Goal: Transaction & Acquisition: Purchase product/service

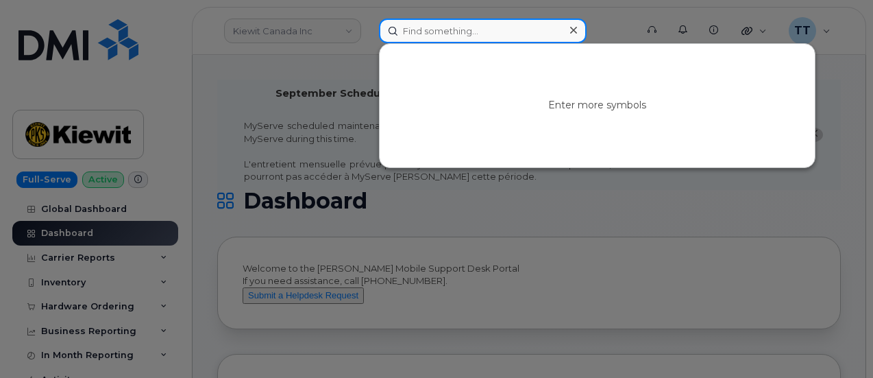
click at [455, 32] on input at bounding box center [483, 31] width 208 height 25
paste input "316-302-7570"
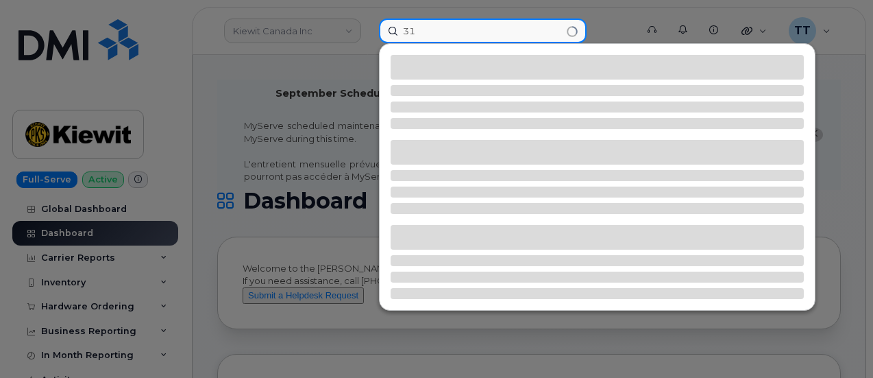
type input "3"
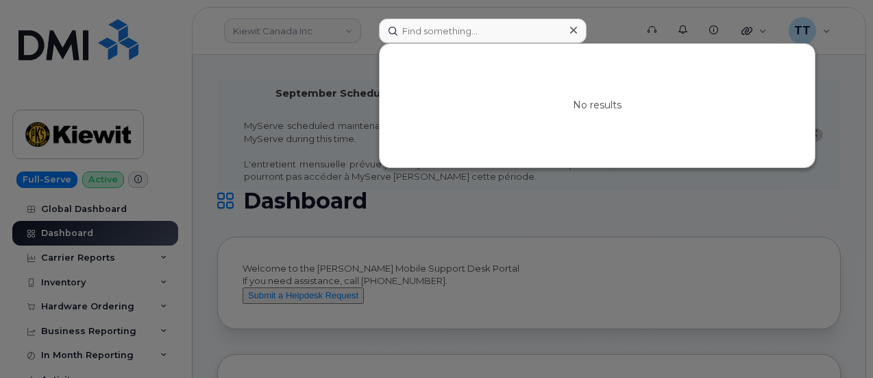
click at [264, 346] on div at bounding box center [436, 189] width 873 height 378
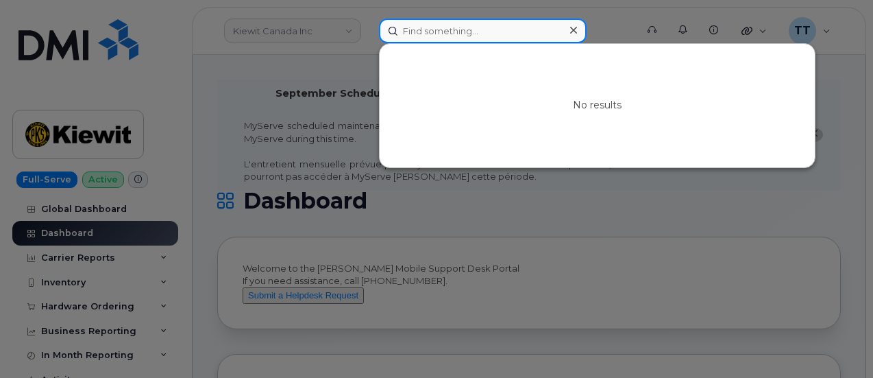
click at [419, 29] on input at bounding box center [483, 31] width 208 height 25
click at [441, 26] on input "scott chaney" at bounding box center [483, 31] width 208 height 25
type input "scott chaney"
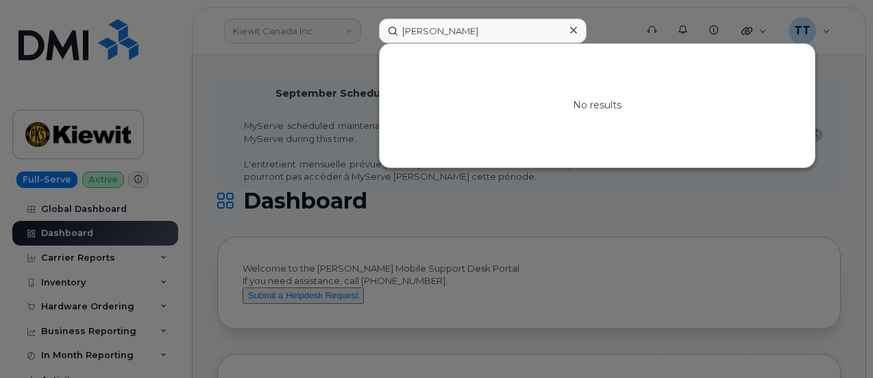
drag, startPoint x: 801, startPoint y: 202, endPoint x: 723, endPoint y: 167, distance: 85.6
click at [800, 202] on div at bounding box center [436, 189] width 873 height 378
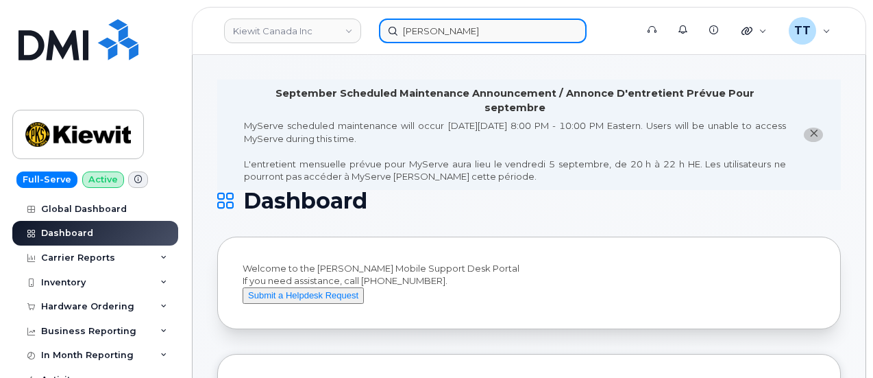
click at [433, 29] on input "scott chaney" at bounding box center [483, 31] width 208 height 25
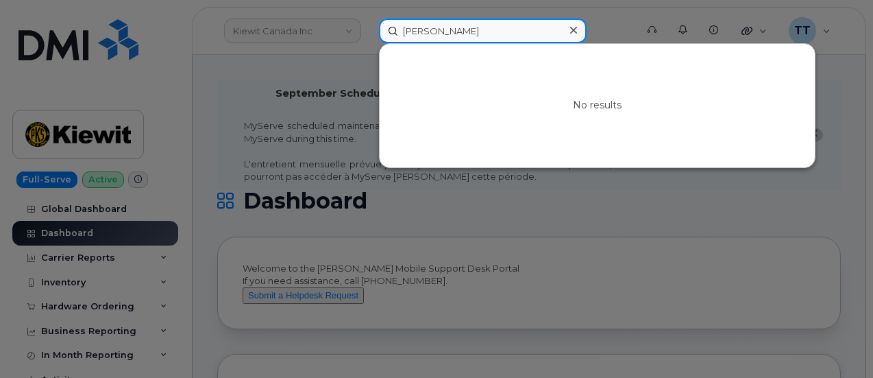
click at [433, 29] on input "scott chaney" at bounding box center [483, 31] width 208 height 25
paste input "361-385-0919"
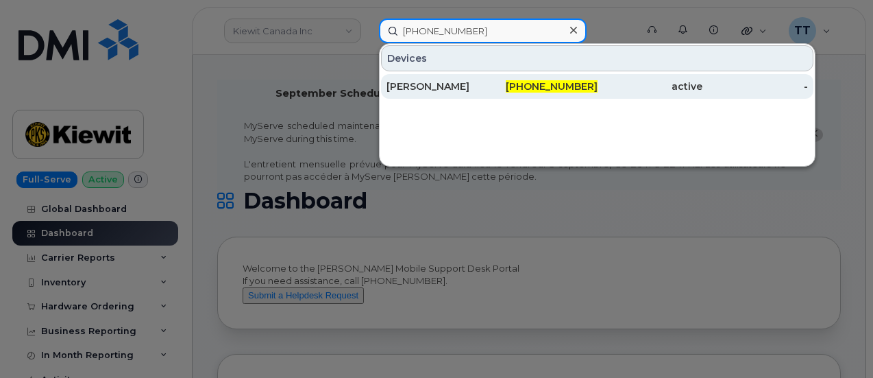
type input "361-385-0919"
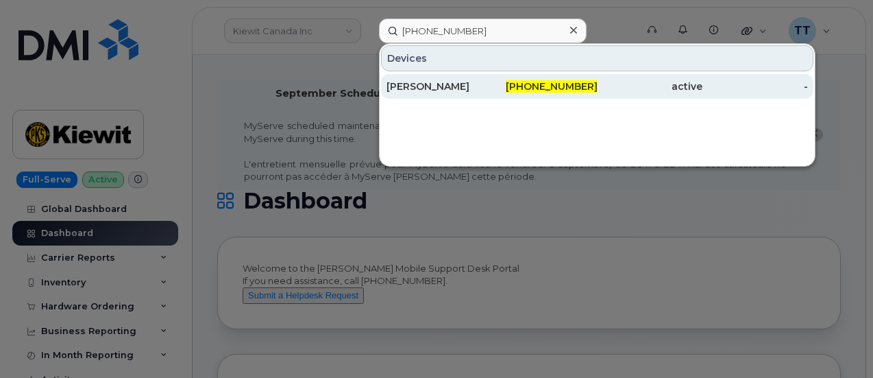
click at [434, 87] on div "SCOTT CHENEY" at bounding box center [440, 87] width 106 height 14
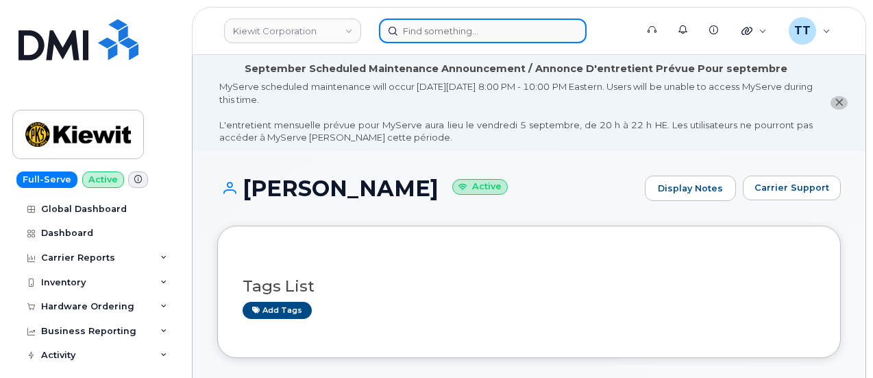
click at [434, 39] on input at bounding box center [483, 31] width 208 height 25
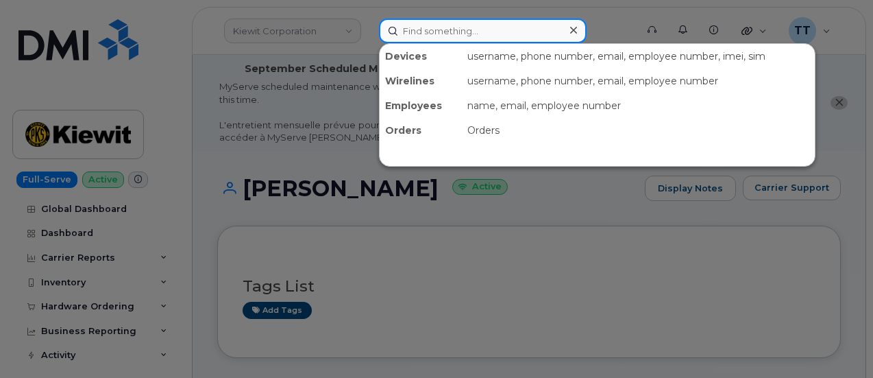
paste input "303-250-5745"
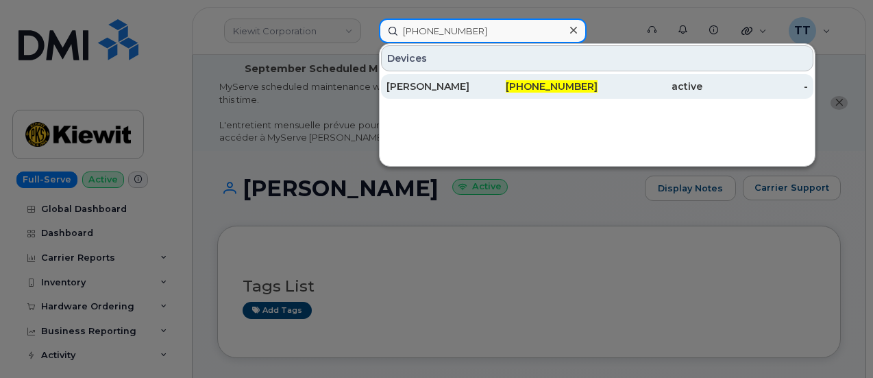
type input "303-250-5745"
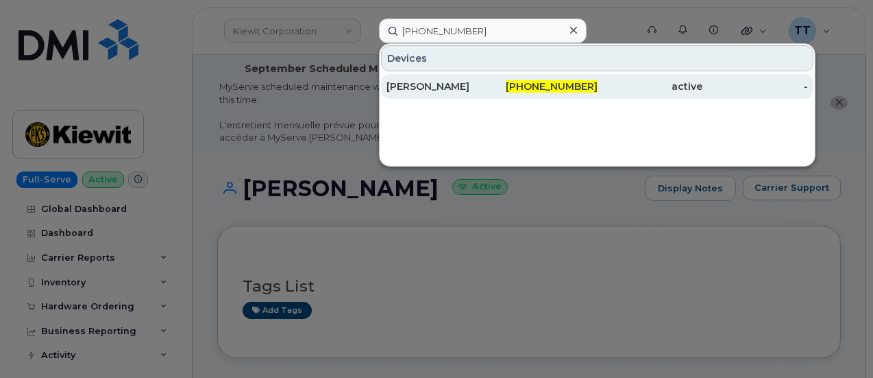
click at [459, 91] on div "Sarah Winberg" at bounding box center [440, 87] width 106 height 14
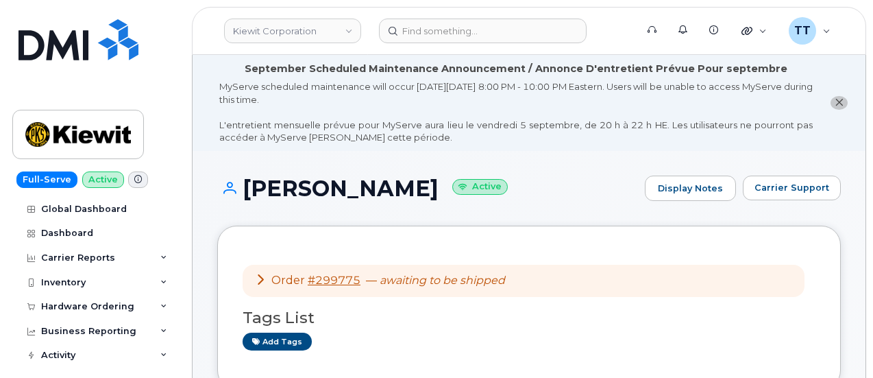
click at [320, 190] on h1 "Sarah Winberg Active" at bounding box center [427, 188] width 421 height 24
click at [320, 189] on h1 "Sarah Winberg Active" at bounding box center [427, 188] width 421 height 24
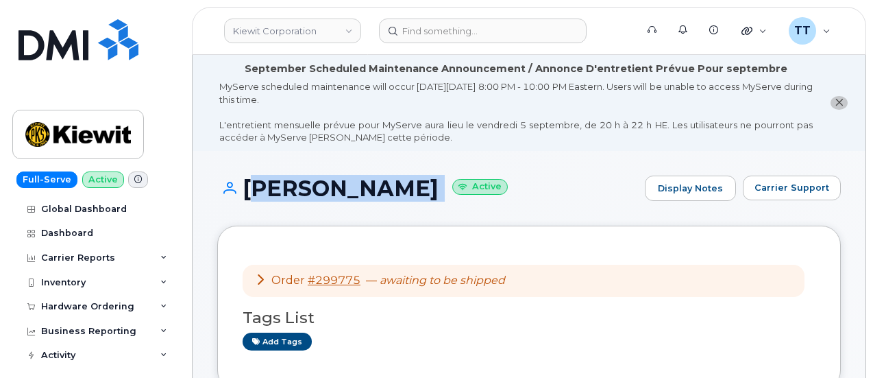
click at [320, 189] on h1 "Sarah Winberg Active" at bounding box center [427, 188] width 421 height 24
copy h1 "Sarah Winberg"
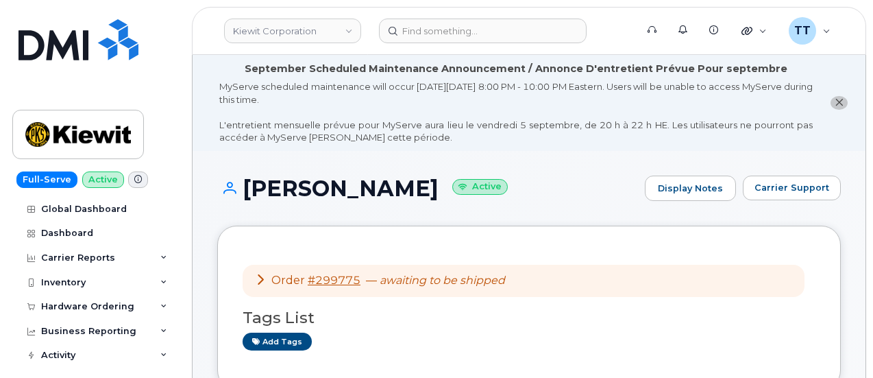
drag, startPoint x: 417, startPoint y: 326, endPoint x: 459, endPoint y: 315, distance: 44.1
click at [419, 328] on div "Tags List Add tags" at bounding box center [529, 323] width 573 height 53
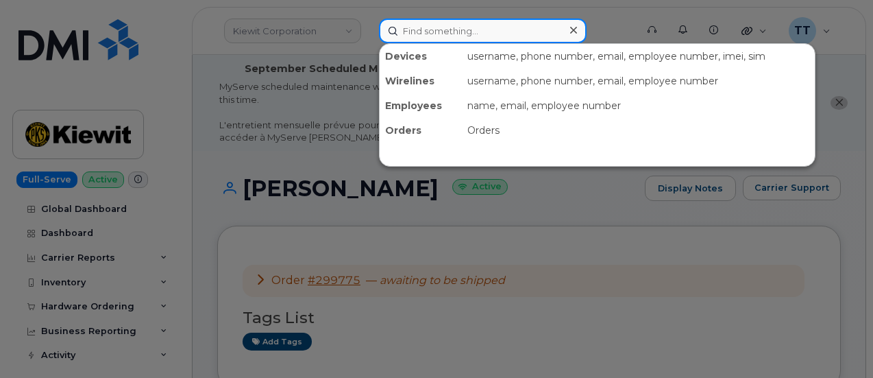
click at [477, 34] on input at bounding box center [483, 31] width 208 height 25
paste input "299775"
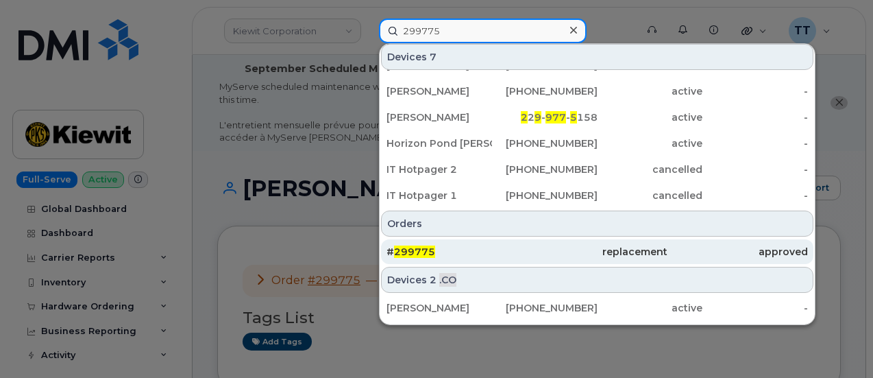
scroll to position [69, 0]
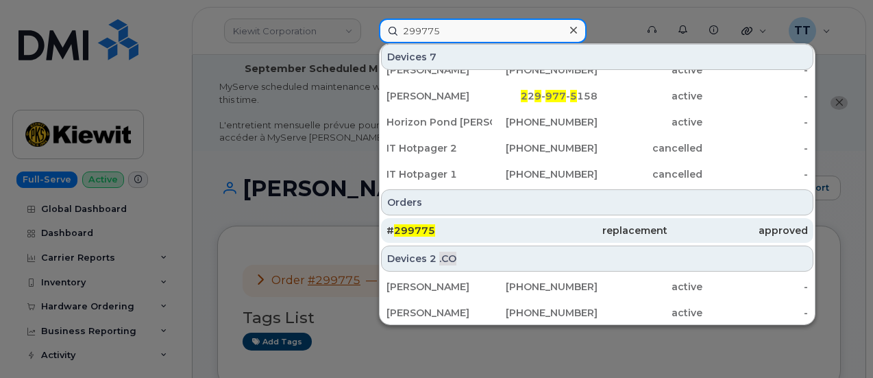
type input "299775"
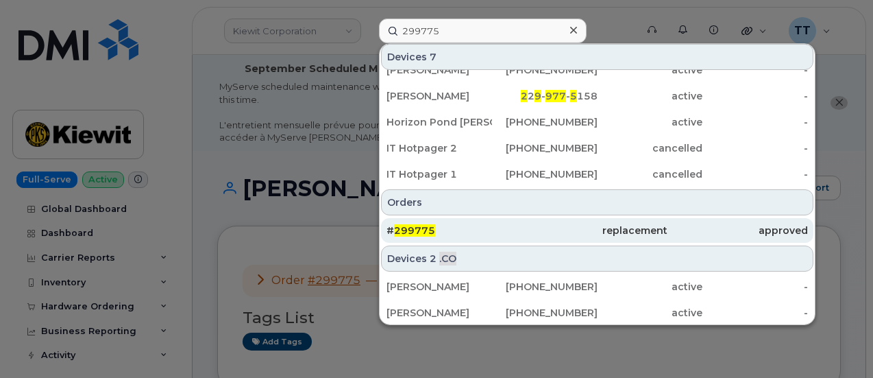
click at [490, 221] on div "# 299775" at bounding box center [457, 230] width 141 height 25
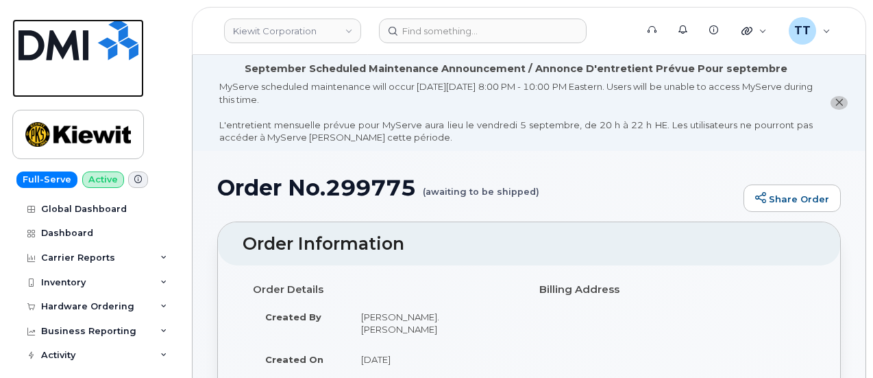
click at [21, 86] on link at bounding box center [78, 58] width 132 height 78
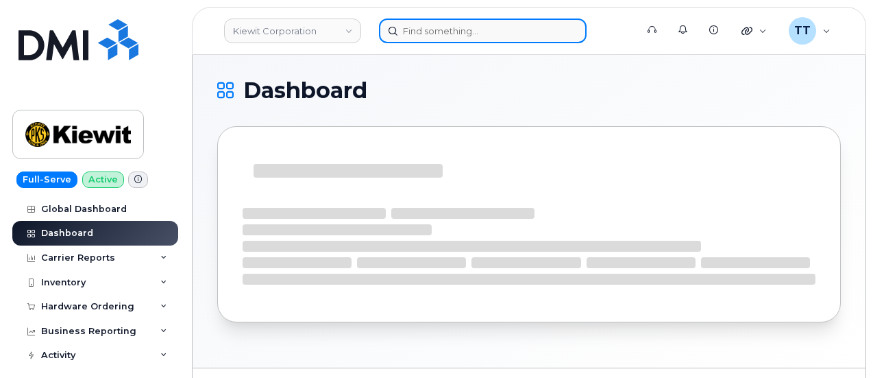
click at [418, 32] on input at bounding box center [483, 31] width 208 height 25
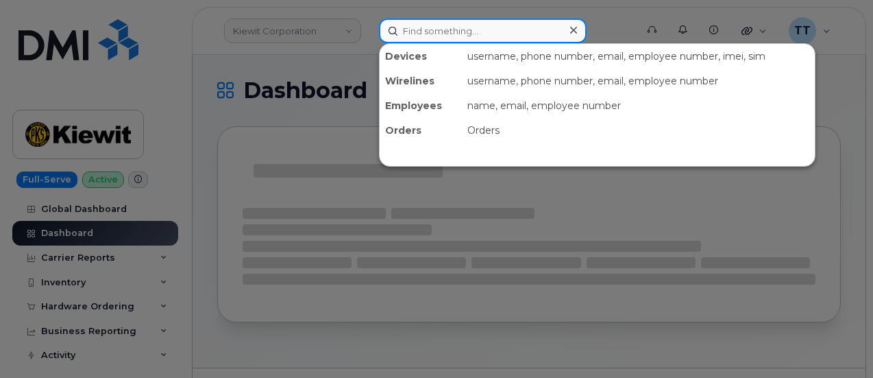
paste input "[PHONE_NUMBER]"
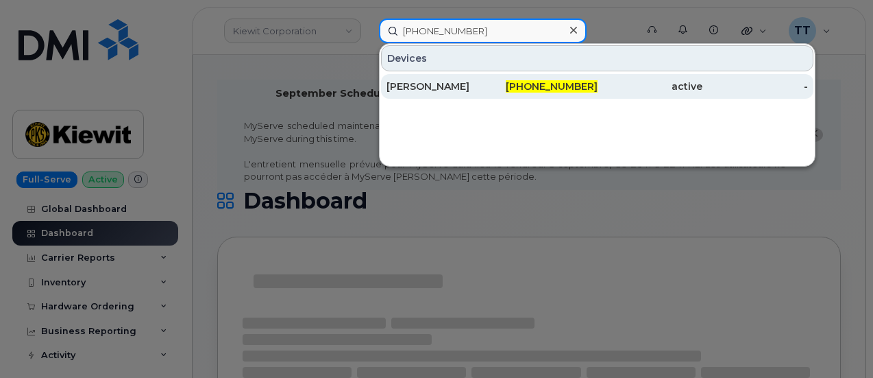
type input "[PHONE_NUMBER]"
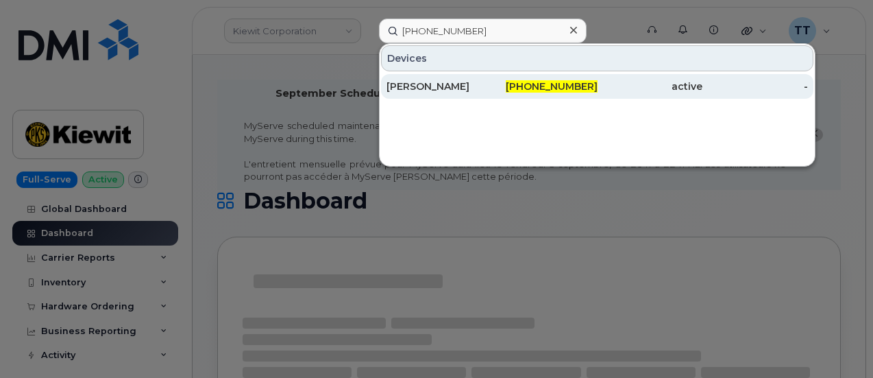
click at [454, 87] on div "[PERSON_NAME]" at bounding box center [440, 87] width 106 height 14
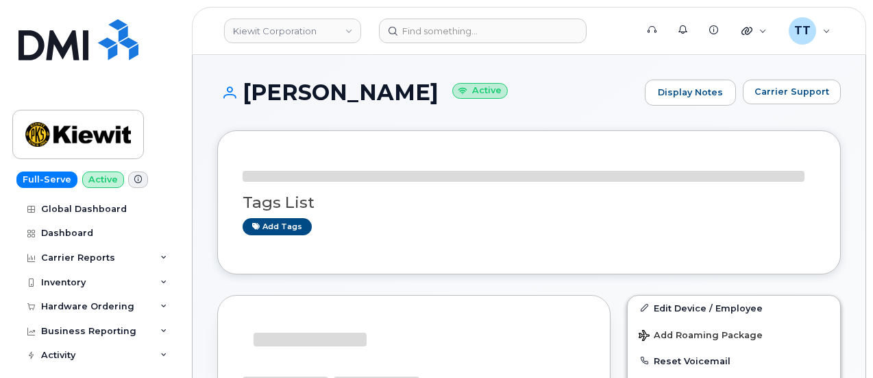
click at [333, 80] on h1 "COREY VASQUEZ Active" at bounding box center [427, 92] width 421 height 24
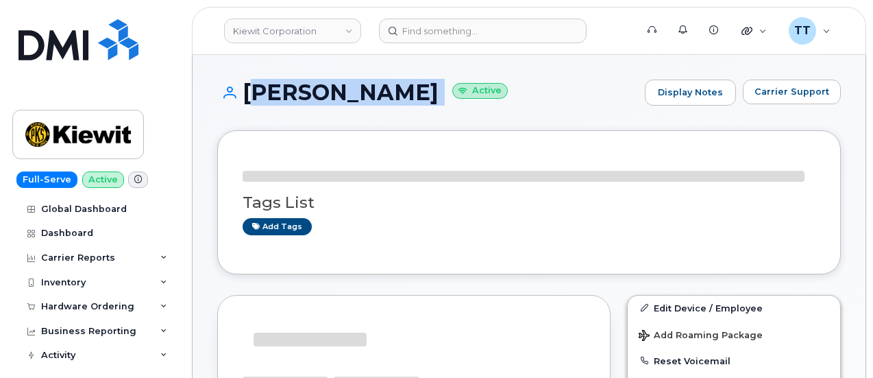
click at [333, 81] on h1 "COREY VASQUEZ Active" at bounding box center [427, 92] width 421 height 24
copy h1 "COREY VASQUEZ"
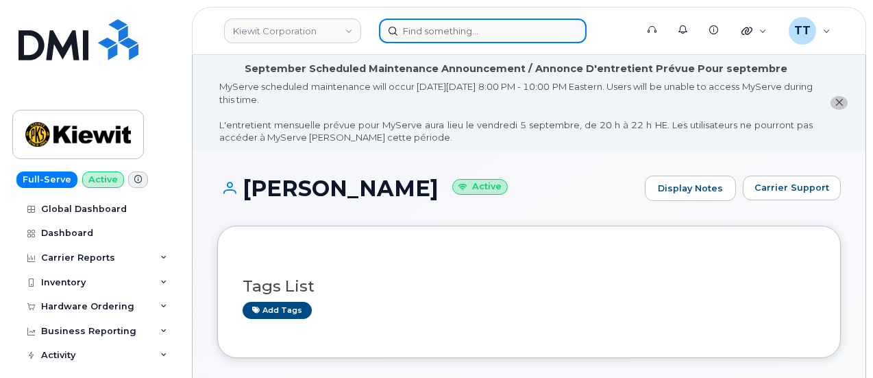
click at [438, 35] on input at bounding box center [483, 31] width 208 height 25
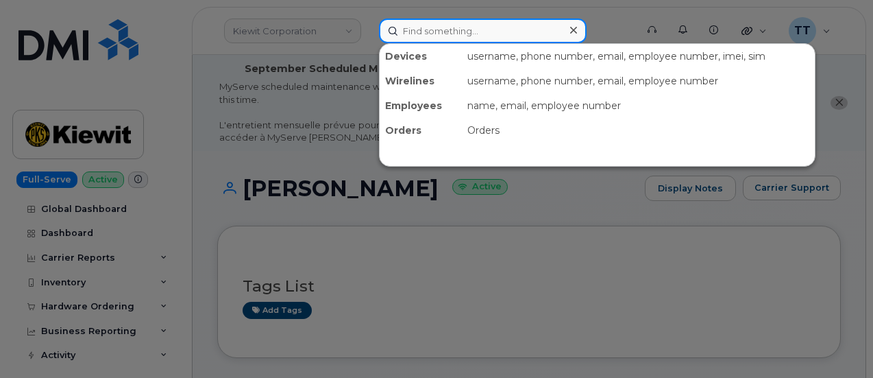
paste input "717-860-6753"
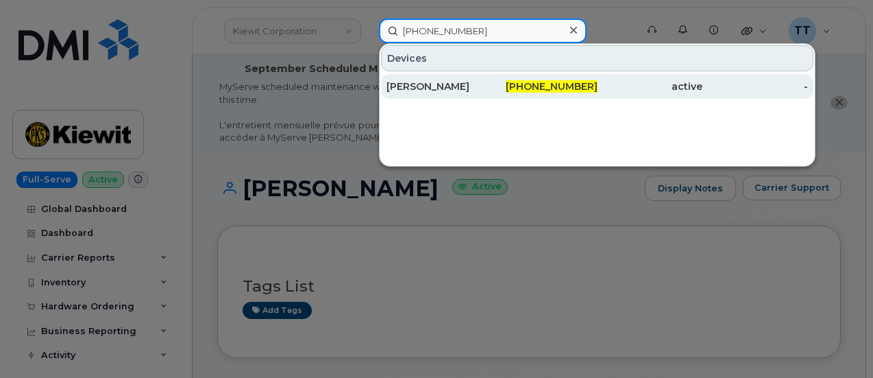
type input "717-860-6753"
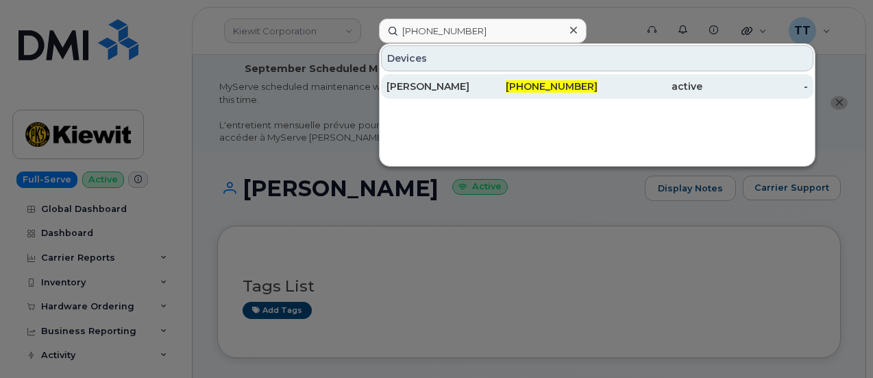
click at [452, 90] on div "TED R KORZENIOWSKI" at bounding box center [440, 87] width 106 height 14
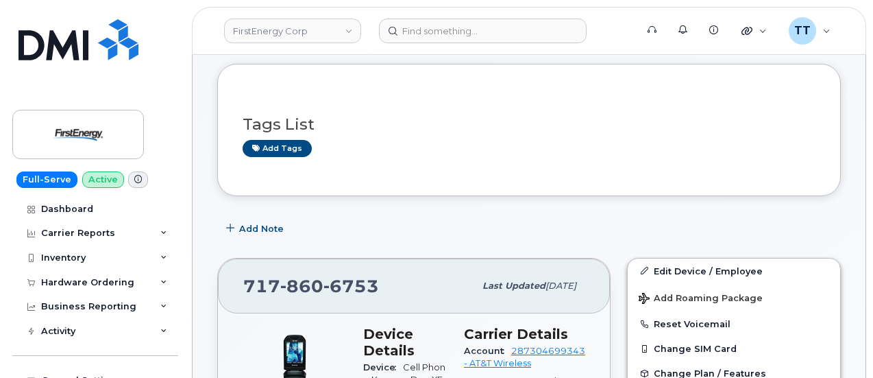
scroll to position [18, 0]
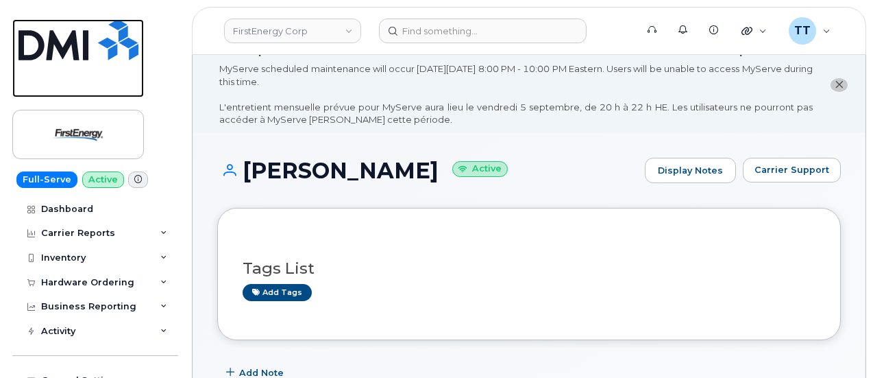
drag, startPoint x: 49, startPoint y: 73, endPoint x: 219, endPoint y: 186, distance: 203.8
click at [49, 73] on link at bounding box center [78, 58] width 132 height 78
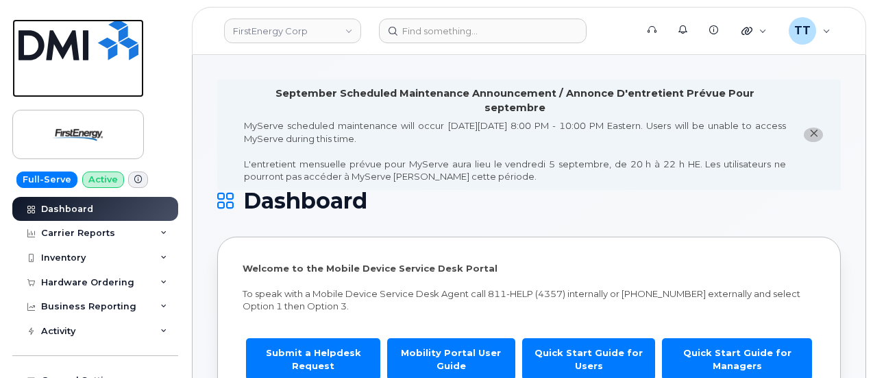
click at [52, 86] on link at bounding box center [78, 58] width 132 height 78
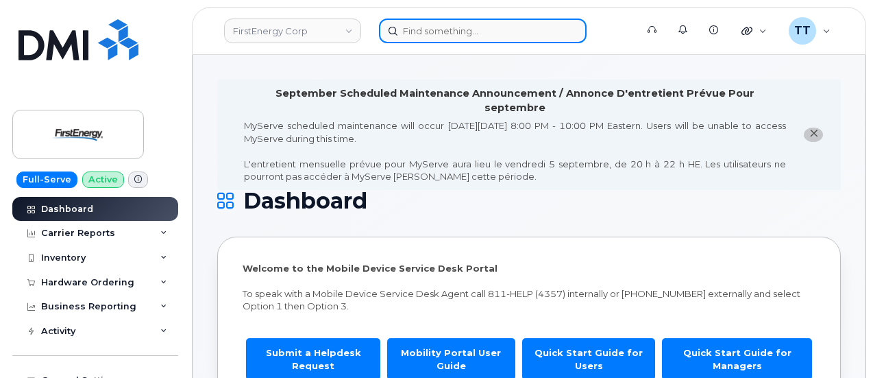
click at [465, 36] on input at bounding box center [483, 31] width 208 height 25
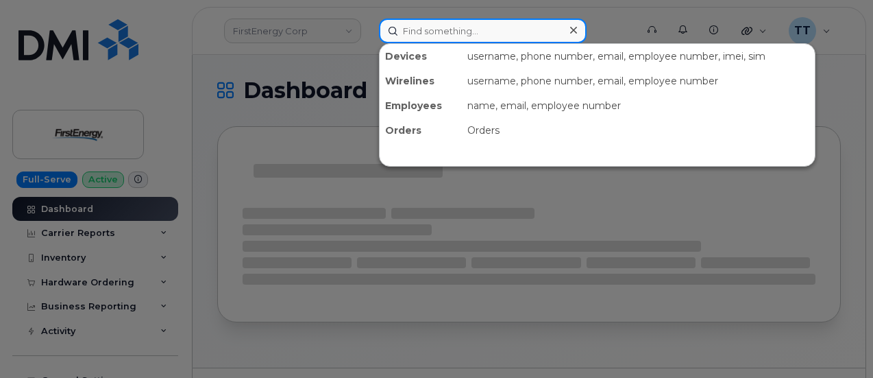
click at [465, 36] on input at bounding box center [483, 31] width 208 height 25
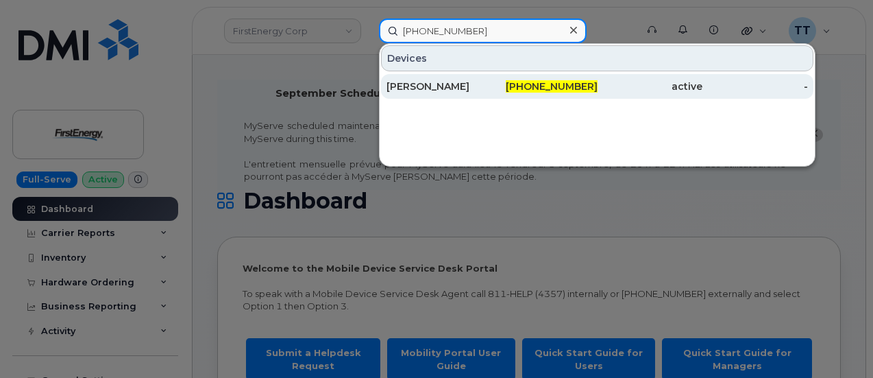
type input "[PHONE_NUMBER]"
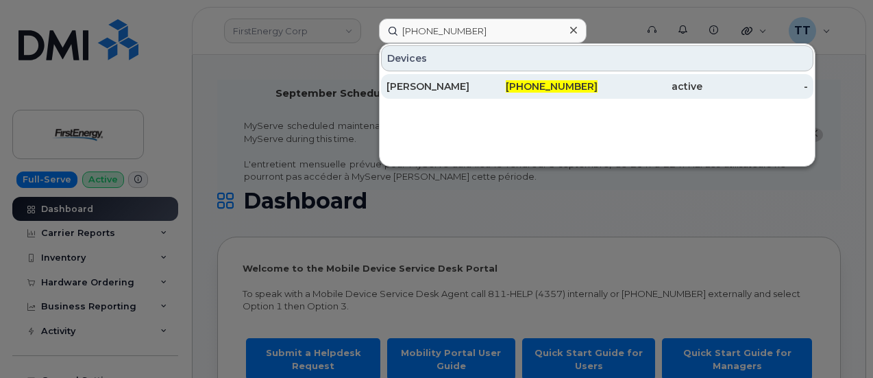
click at [487, 90] on div "[PERSON_NAME]" at bounding box center [440, 87] width 106 height 14
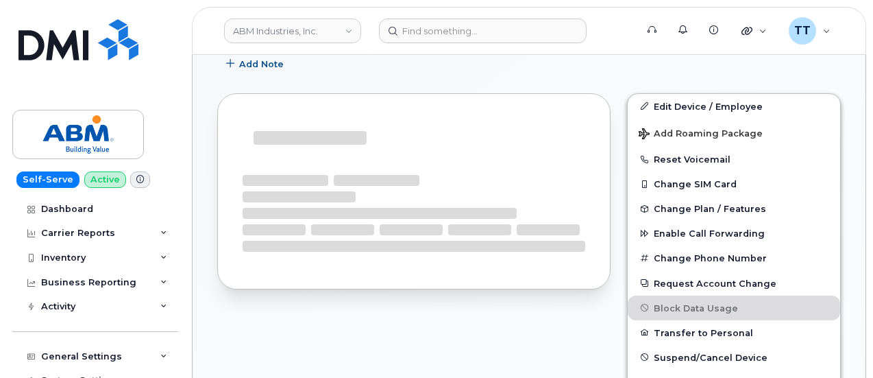
scroll to position [262, 0]
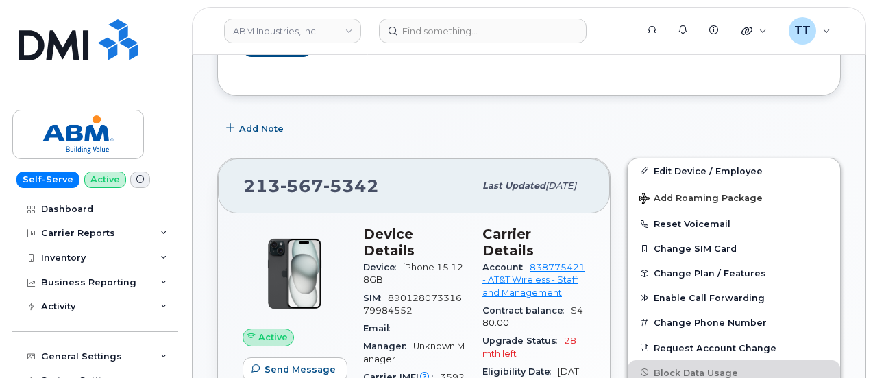
click at [329, 182] on span "5342" at bounding box center [352, 186] width 56 height 21
copy span "[PHONE_NUMBER]"
click at [398, 171] on div "213 567 5342" at bounding box center [358, 185] width 231 height 29
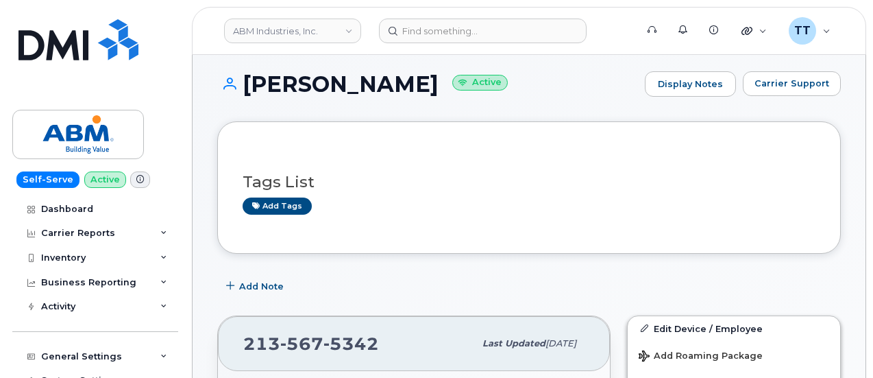
scroll to position [206, 0]
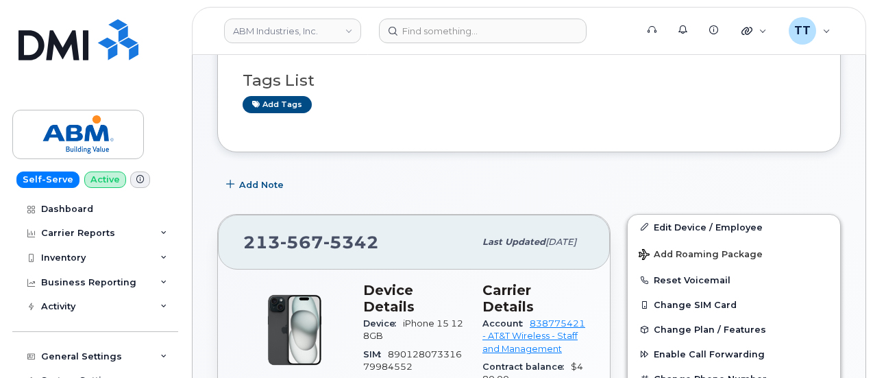
click at [304, 242] on span "567" at bounding box center [301, 242] width 43 height 21
copy span "213 567 5342"
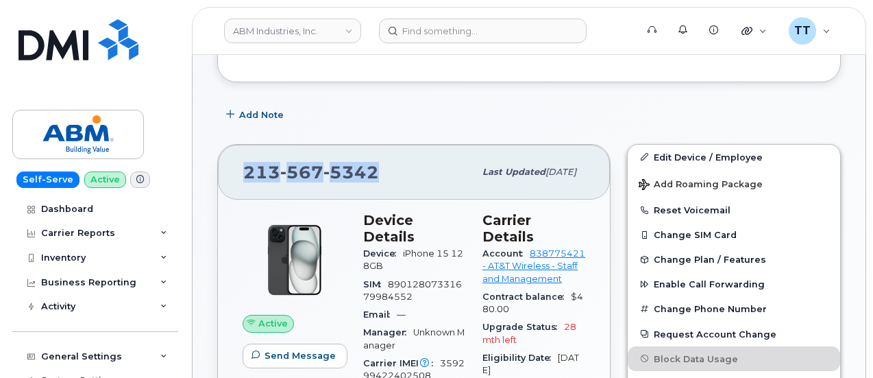
scroll to position [343, 0]
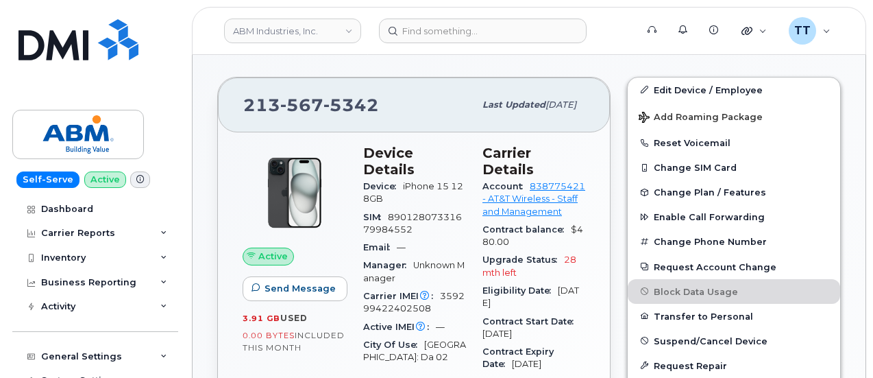
click at [400, 293] on span "359299422402508" at bounding box center [413, 302] width 101 height 23
drag, startPoint x: 400, startPoint y: 293, endPoint x: 381, endPoint y: 272, distance: 28.6
click at [378, 260] on span "Unknown Manager" at bounding box center [413, 271] width 101 height 23
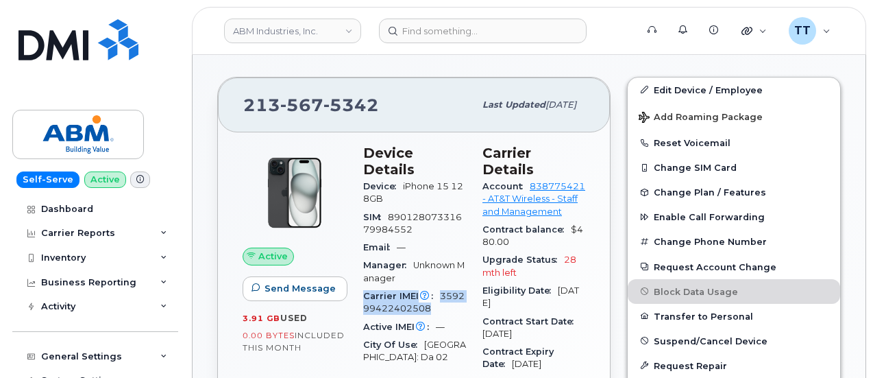
drag, startPoint x: 433, startPoint y: 289, endPoint x: 354, endPoint y: 279, distance: 78.7
click at [355, 279] on div "Device Details Device iPhone 15 128GB SIM 89012807331679984552 Email — Manager …" at bounding box center [414, 314] width 119 height 357
copy div "Carrier IMEI Carrier IMEI is reported during the last billing cycle or change o…"
click at [271, 98] on span "213 567 5342" at bounding box center [311, 105] width 136 height 21
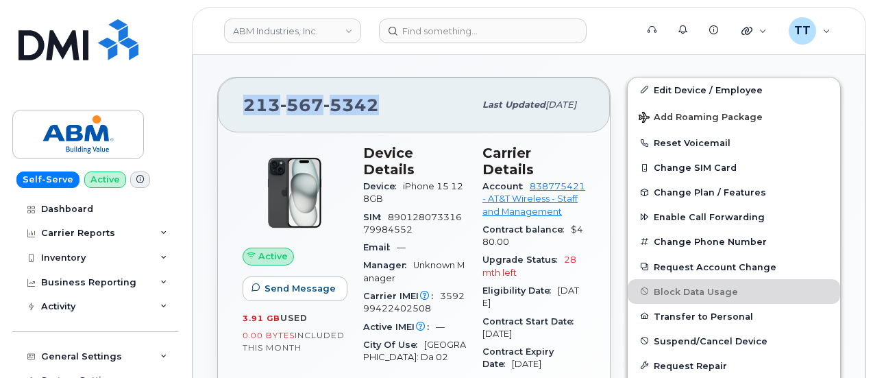
click at [271, 98] on span "213 567 5342" at bounding box center [311, 105] width 136 height 21
copy span "213 567 5342"
click at [60, 77] on link at bounding box center [78, 58] width 132 height 78
click at [355, 97] on span "5342" at bounding box center [352, 105] width 56 height 21
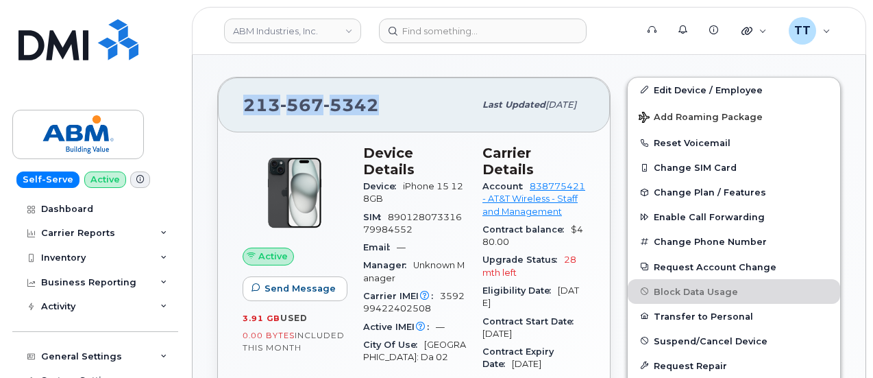
click at [337, 114] on div "213 567 5342" at bounding box center [358, 104] width 231 height 29
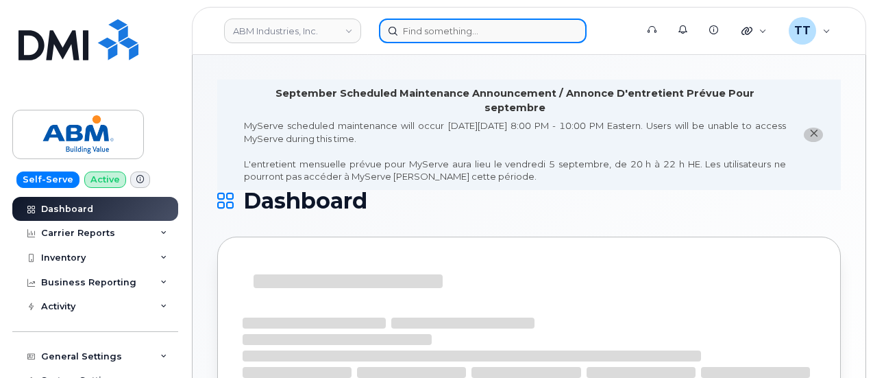
click at [411, 26] on input at bounding box center [483, 31] width 208 height 25
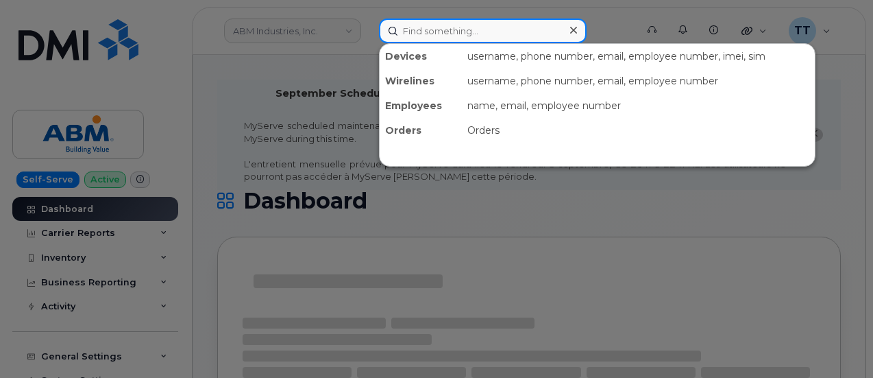
paste input "717-860-6753"
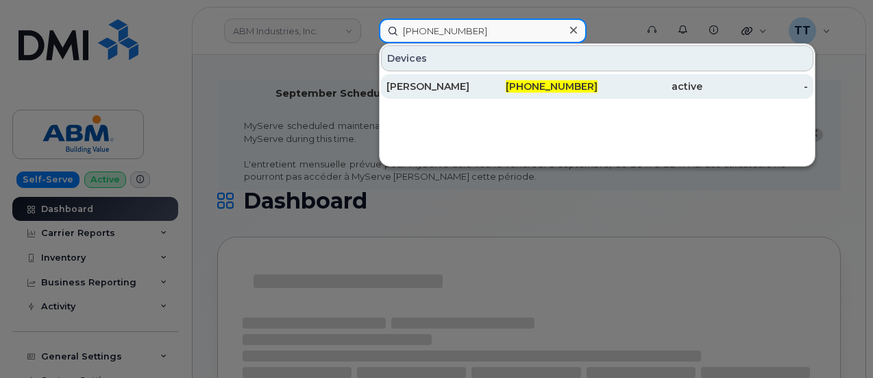
type input "717-860-6753"
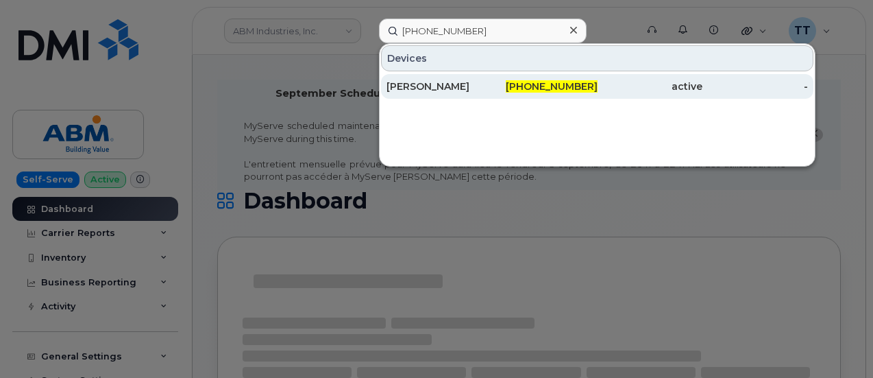
click at [468, 86] on div "TED R KORZENIOWSKI" at bounding box center [440, 87] width 106 height 14
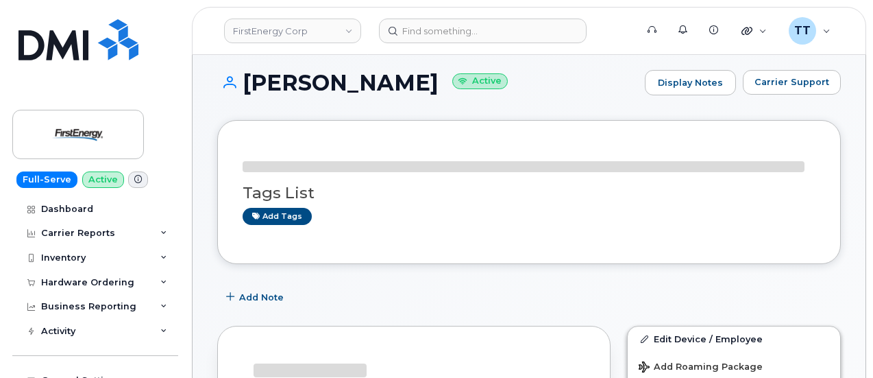
scroll to position [274, 0]
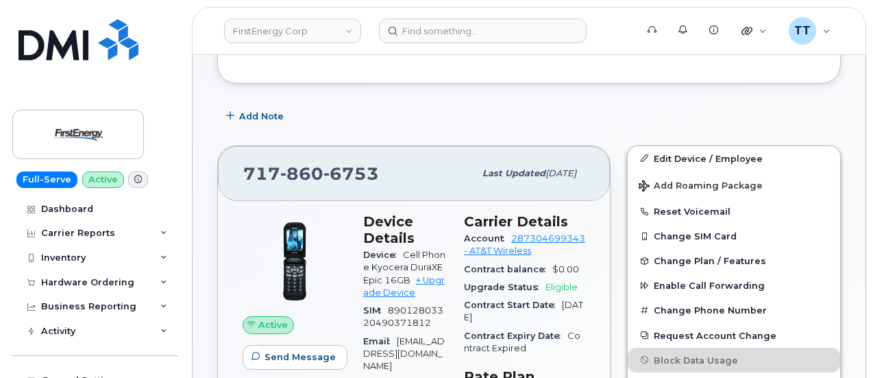
click at [418, 250] on span "Cell Phone Kyocera DuraXE Epic 16GB" at bounding box center [404, 268] width 82 height 36
copy div "Device Cell Phone Kyocera DuraXE Epic 16GB + Upgrade Device"
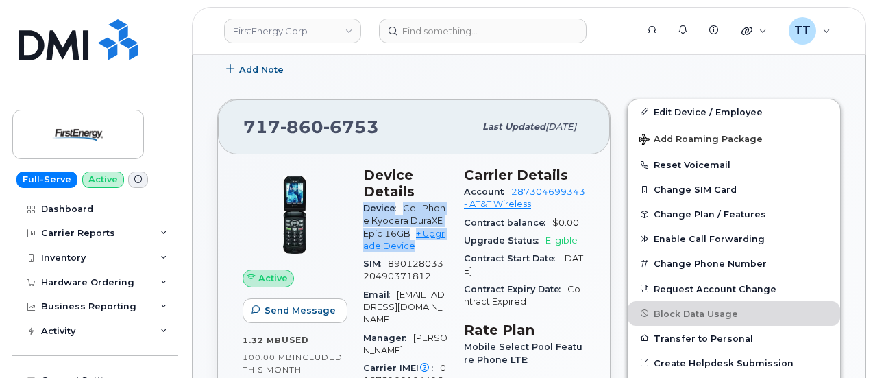
scroll to position [343, 0]
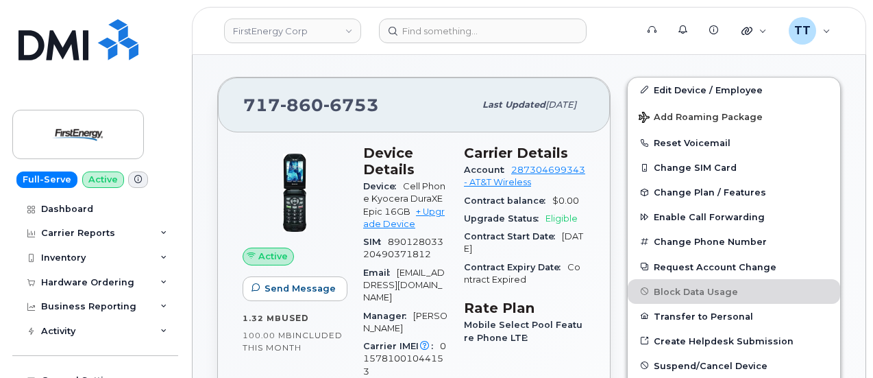
click at [437, 267] on span "tkorzen@firstenergycorp.com" at bounding box center [404, 285] width 82 height 36
click at [394, 233] on div "SIM 89012803320490371812" at bounding box center [405, 248] width 84 height 31
click at [403, 237] on span "89012803320490371812" at bounding box center [403, 248] width 80 height 23
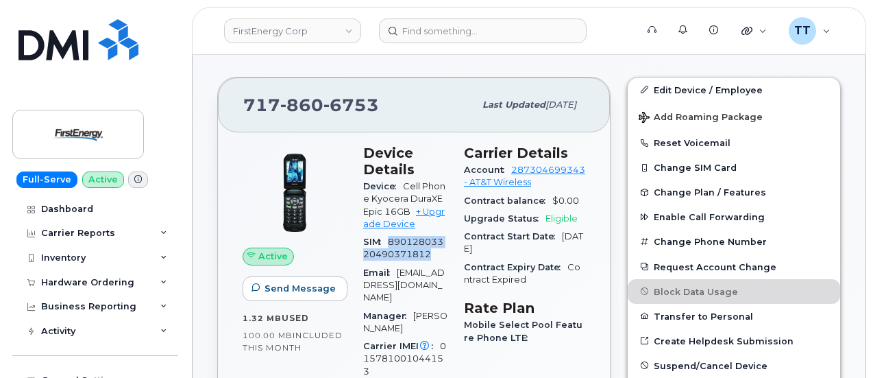
drag, startPoint x: 388, startPoint y: 210, endPoint x: 413, endPoint y: 227, distance: 29.7
click at [413, 233] on div "SIM 89012803320490371812" at bounding box center [405, 248] width 84 height 31
copy span "89012803320490371812"
click at [446, 341] on span "015781001044153" at bounding box center [404, 359] width 83 height 36
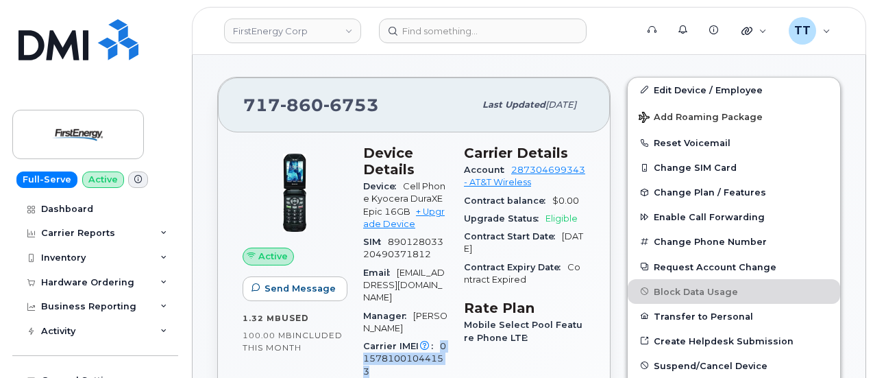
click at [446, 341] on span "015781001044153" at bounding box center [404, 359] width 83 height 36
copy span "015781001044153"
click at [827, 106] on button "Add Roaming Package" at bounding box center [734, 116] width 213 height 28
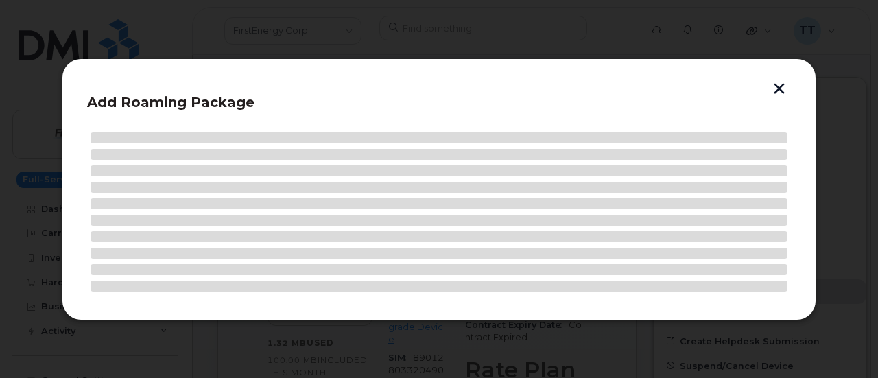
click at [780, 86] on button "button" at bounding box center [779, 90] width 21 height 14
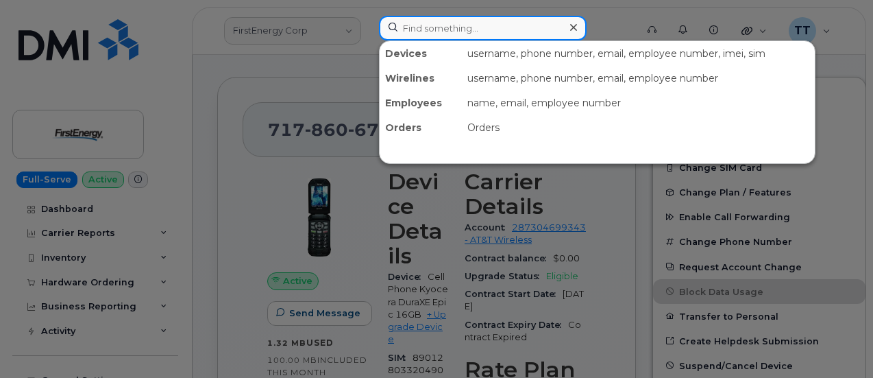
paste input "331-703-6774"
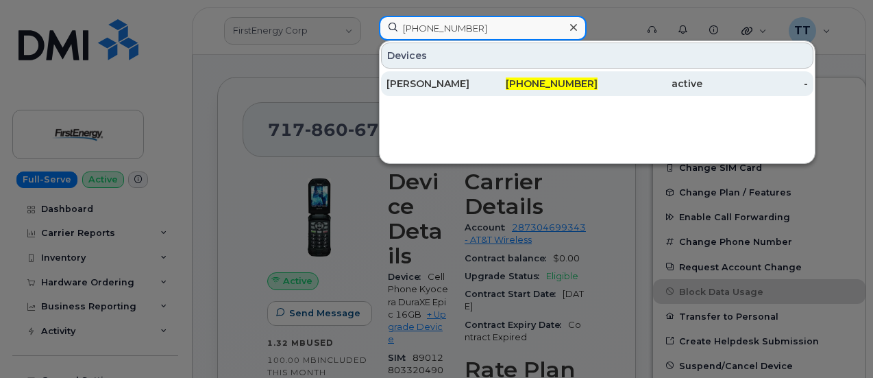
type input "331-703-6774"
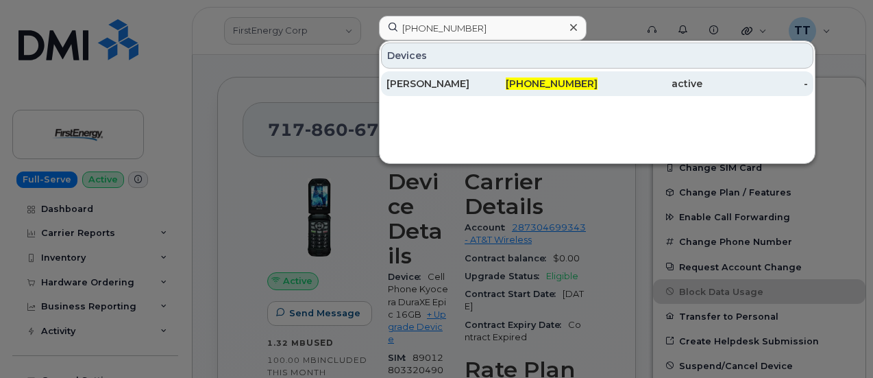
click at [486, 84] on div "GUSTAVO PEDROZA" at bounding box center [440, 84] width 106 height 14
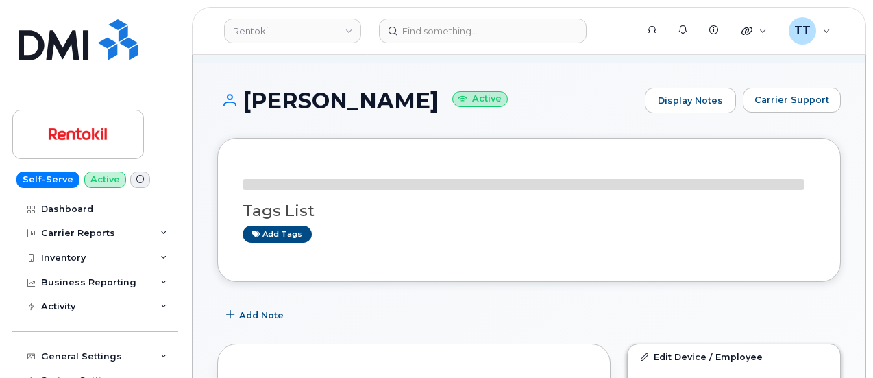
scroll to position [233, 0]
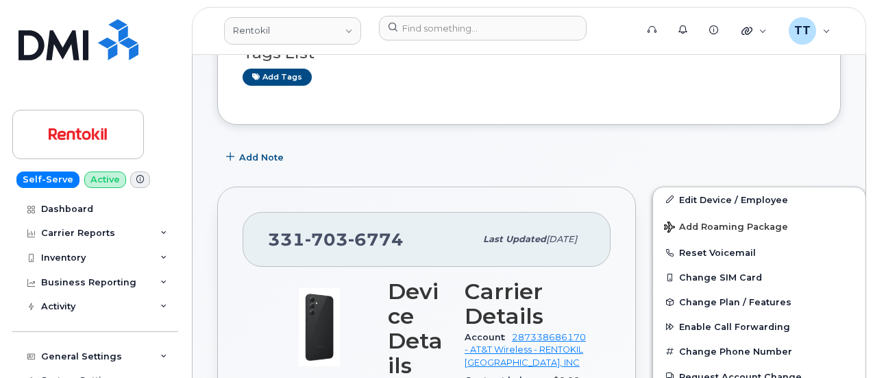
click at [328, 237] on span "703" at bounding box center [326, 239] width 43 height 21
click at [327, 237] on span "703" at bounding box center [326, 239] width 43 height 21
drag, startPoint x: 327, startPoint y: 237, endPoint x: 304, endPoint y: 237, distance: 22.6
click at [305, 237] on span "703" at bounding box center [326, 239] width 43 height 21
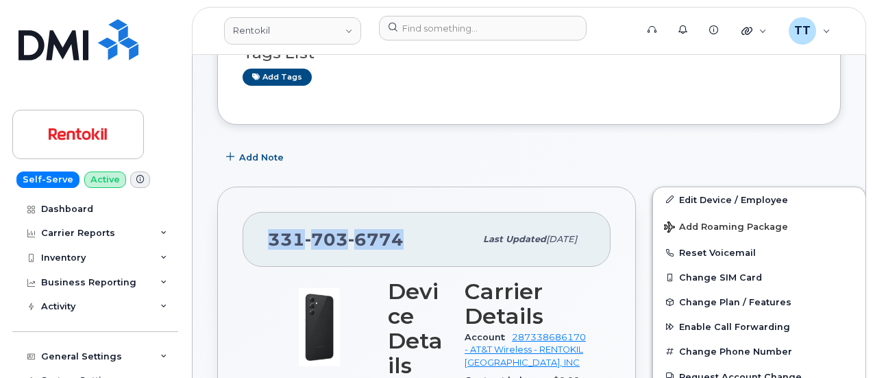
click at [305, 237] on span "703" at bounding box center [326, 239] width 43 height 21
copy span "331 703 6774"
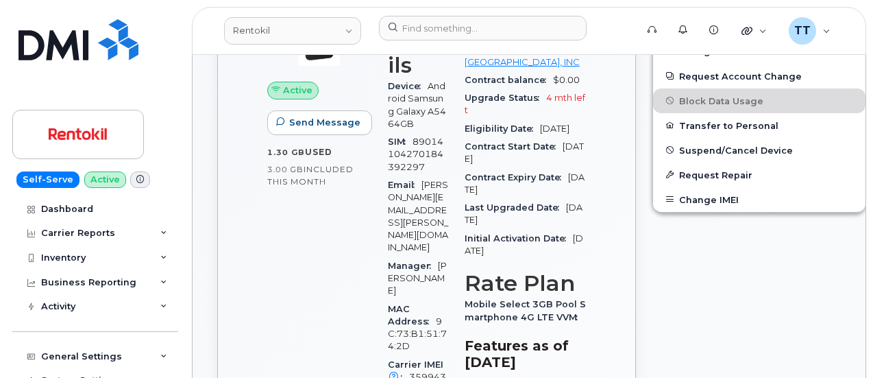
scroll to position [576, 0]
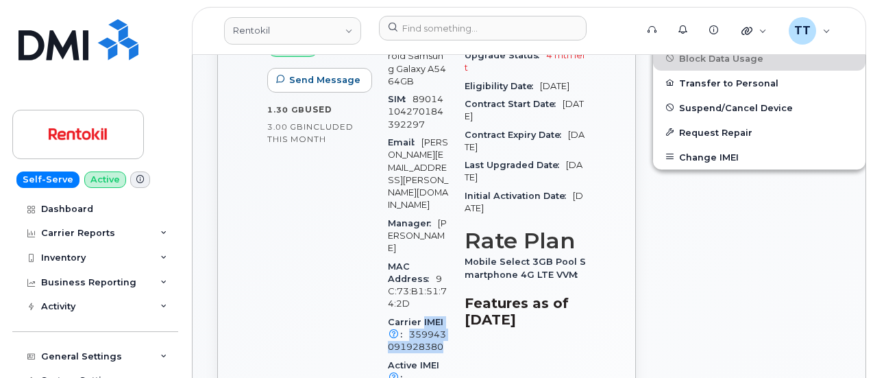
drag, startPoint x: 420, startPoint y: 243, endPoint x: 428, endPoint y: 266, distance: 23.8
click at [428, 313] on div "Carrier IMEI Carrier IMEI is reported during the last billing cycle or change o…" at bounding box center [418, 334] width 60 height 43
copy div "IMEI Carrier IMEI is reported during the last billing cycle or change of servic…"
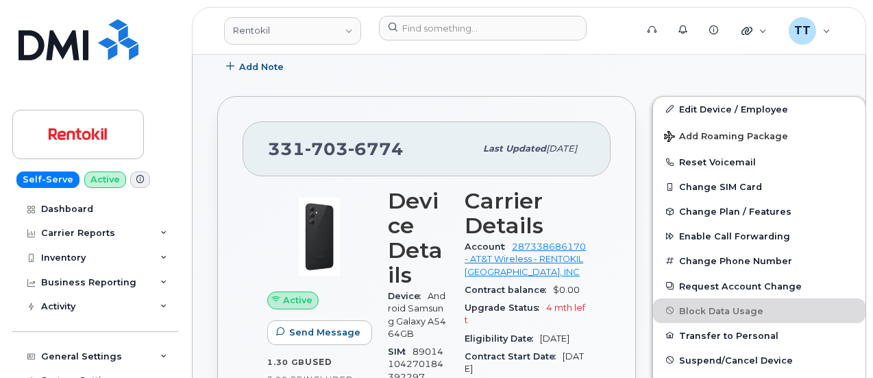
scroll to position [343, 0]
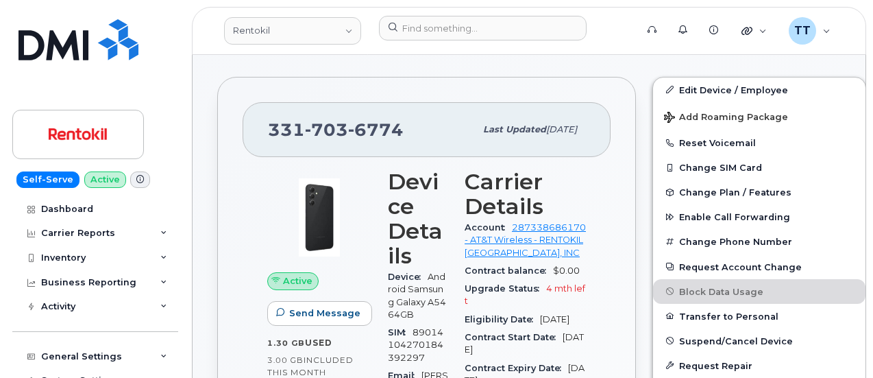
click at [65, 98] on div at bounding box center [78, 89] width 132 height 140
click at [58, 94] on link at bounding box center [78, 58] width 132 height 78
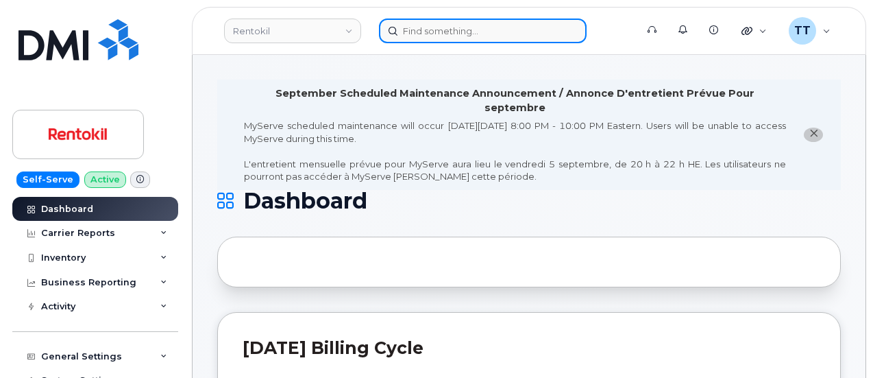
click at [446, 31] on input at bounding box center [483, 31] width 208 height 25
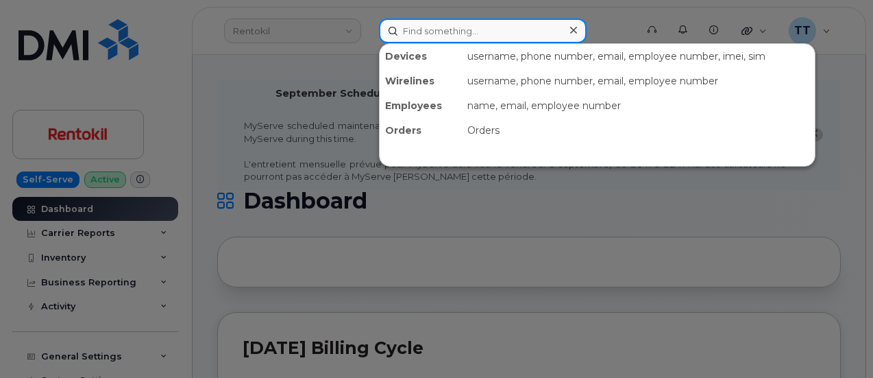
paste input "298960"
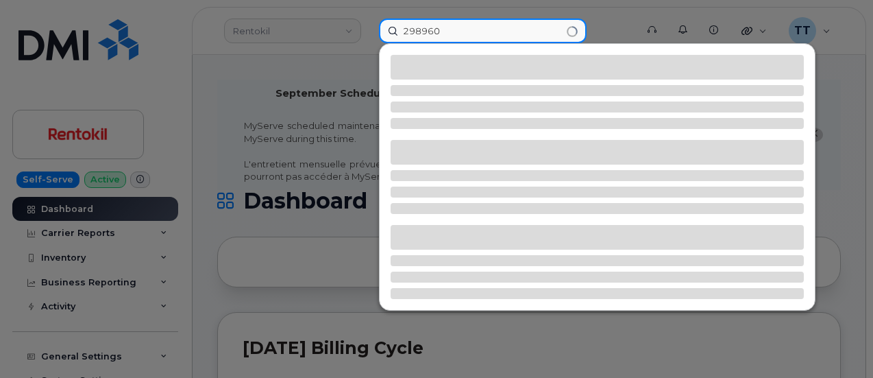
type input "298960"
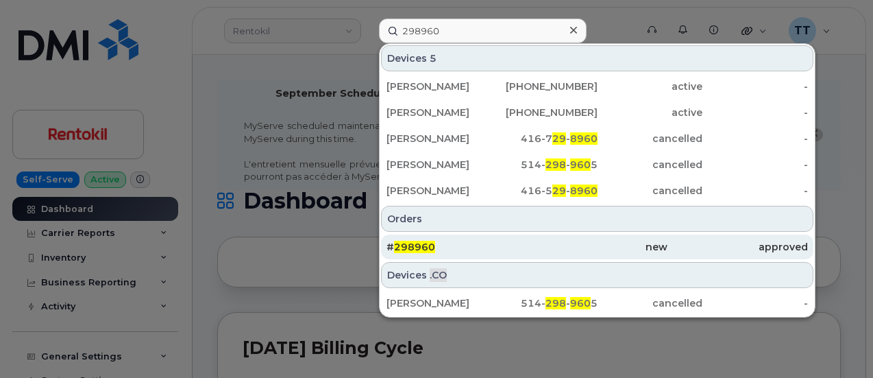
click at [445, 235] on div "# 298960" at bounding box center [457, 246] width 141 height 25
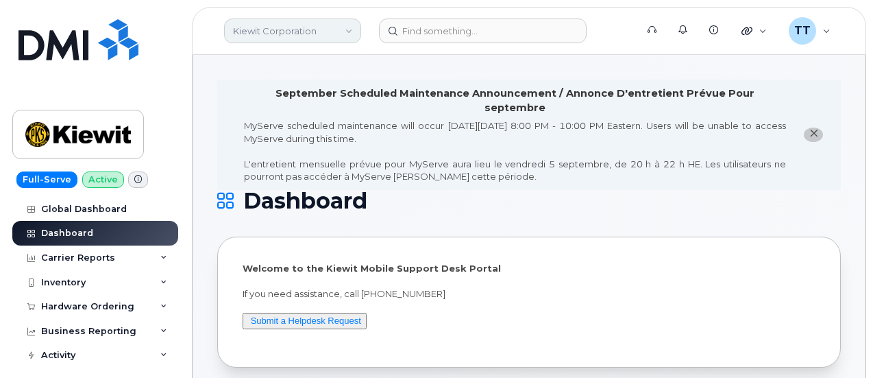
click at [281, 31] on link "Kiewit Corporation" at bounding box center [292, 31] width 137 height 25
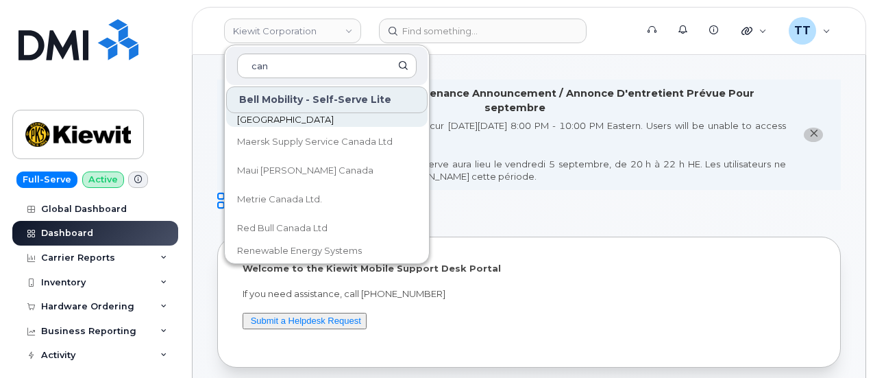
scroll to position [137, 0]
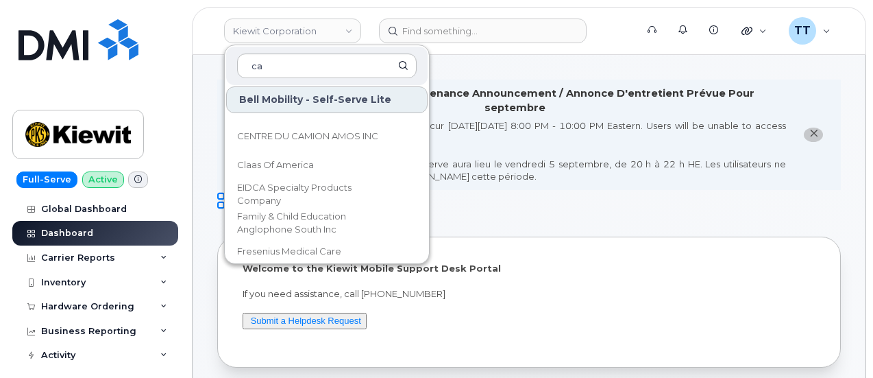
type input "c"
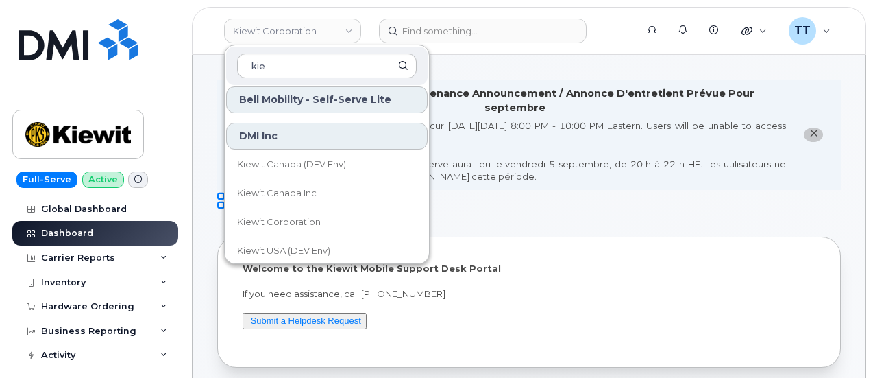
scroll to position [0, 0]
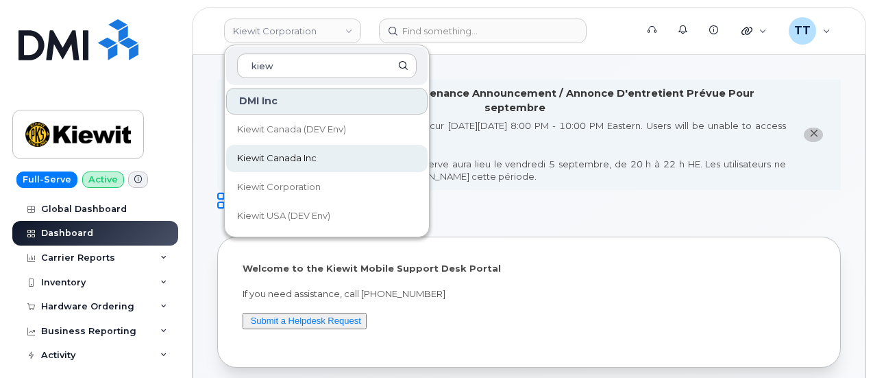
type input "kiew"
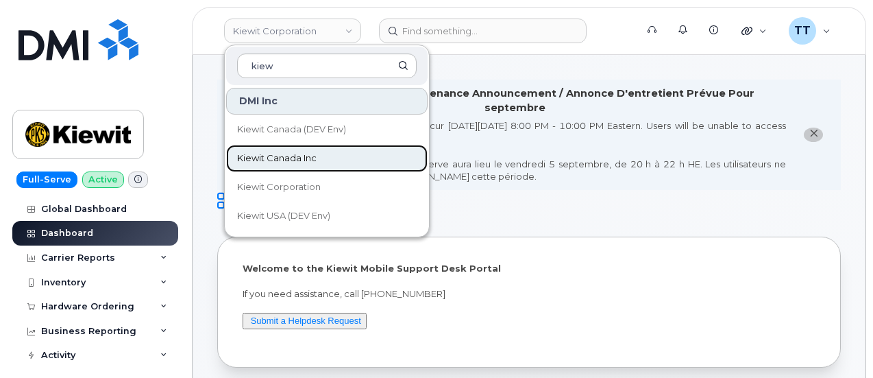
click at [330, 162] on link "Kiewit Canada Inc" at bounding box center [327, 158] width 202 height 27
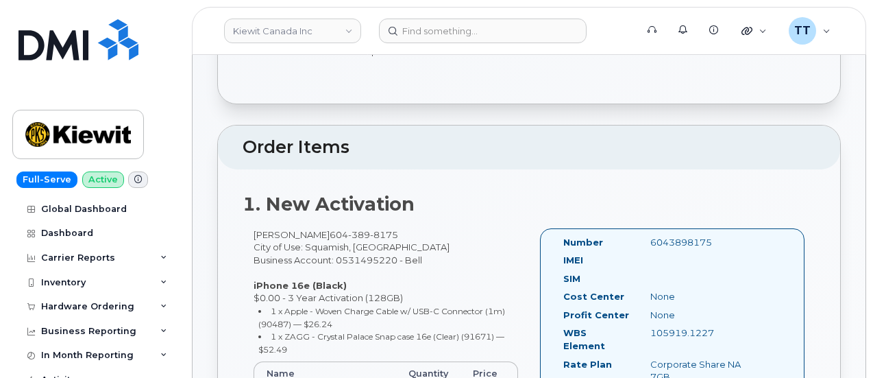
scroll to position [411, 0]
drag, startPoint x: 319, startPoint y: 308, endPoint x: 481, endPoint y: 319, distance: 162.8
click at [481, 319] on li "1 x Apple - Woven Charge Cable w/ USB-C Connector (1m) (90487) — $26.24" at bounding box center [388, 316] width 261 height 25
click at [301, 322] on small "1 x Apple - Woven Charge Cable w/ USB-C Connector (1m) (90487) — $26.24" at bounding box center [381, 316] width 247 height 23
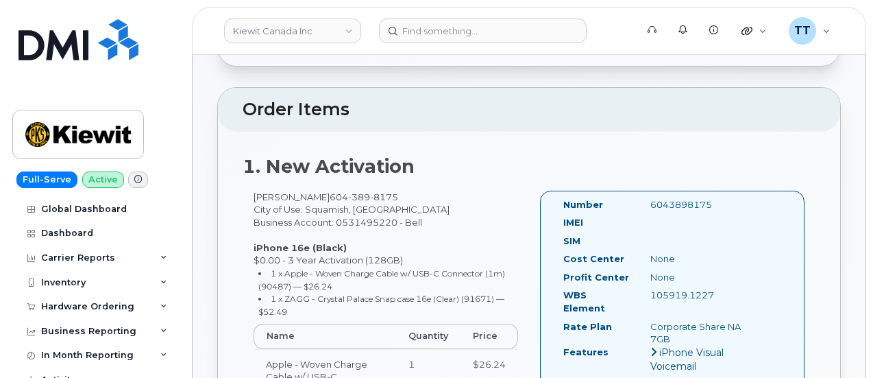
scroll to position [480, 0]
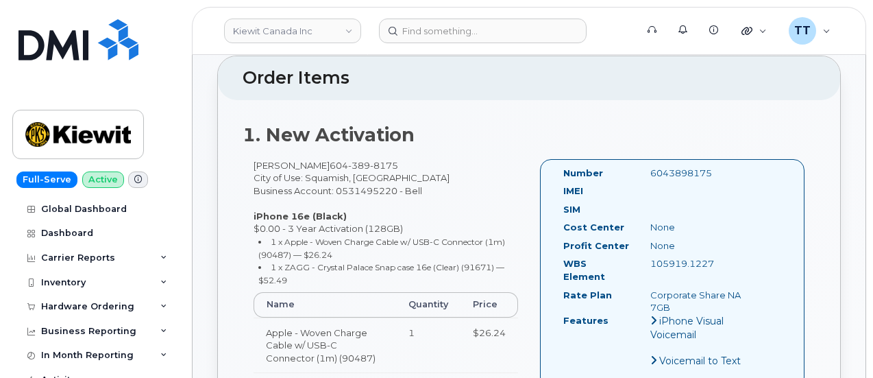
click at [322, 256] on small "1 x Apple - Woven Charge Cable w/ USB-C Connector (1m) (90487) — $26.24" at bounding box center [381, 248] width 247 height 23
drag, startPoint x: 315, startPoint y: 239, endPoint x: 376, endPoint y: 239, distance: 61.0
click at [376, 239] on small "1 x Apple - Woven Charge Cable w/ USB-C Connector (1m) (90487) — $26.24" at bounding box center [381, 248] width 247 height 23
copy small "Woven Charge"
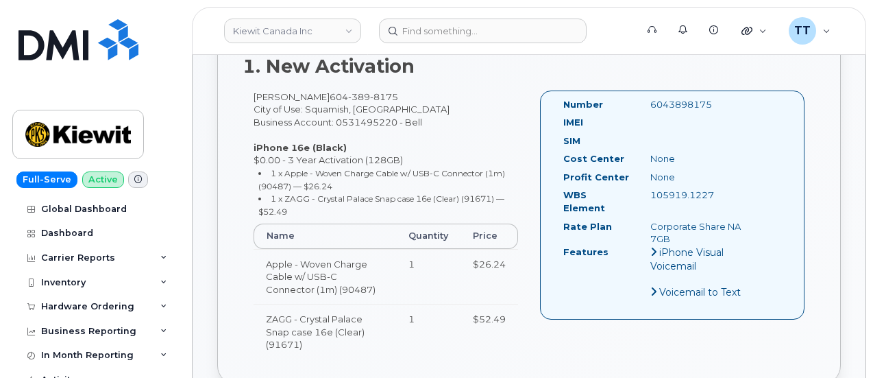
click at [354, 184] on li "1 x Apple - Woven Charge Cable w/ USB-C Connector (1m) (90487) — $26.24" at bounding box center [388, 179] width 261 height 25
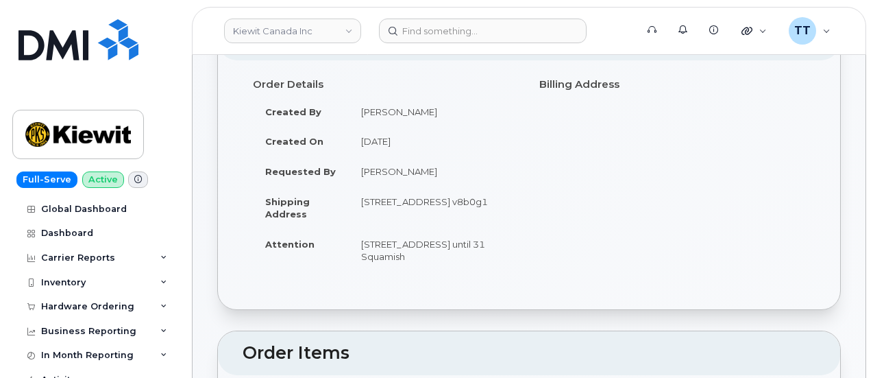
scroll to position [206, 0]
click at [388, 171] on td "[PERSON_NAME]" at bounding box center [434, 171] width 170 height 30
copy tbody "[PERSON_NAME]"
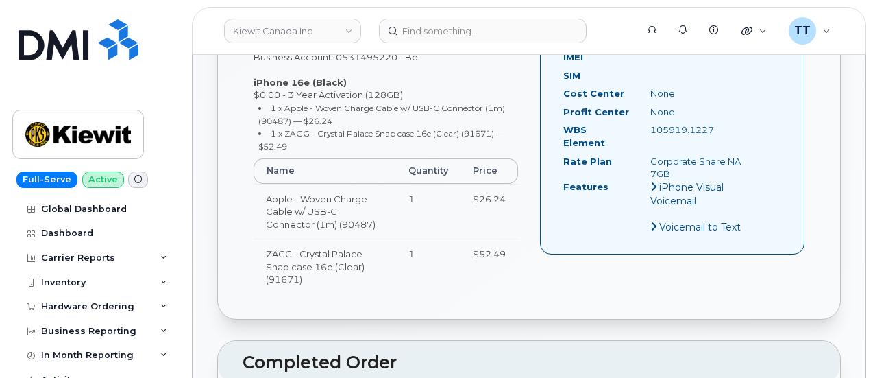
scroll to position [617, 0]
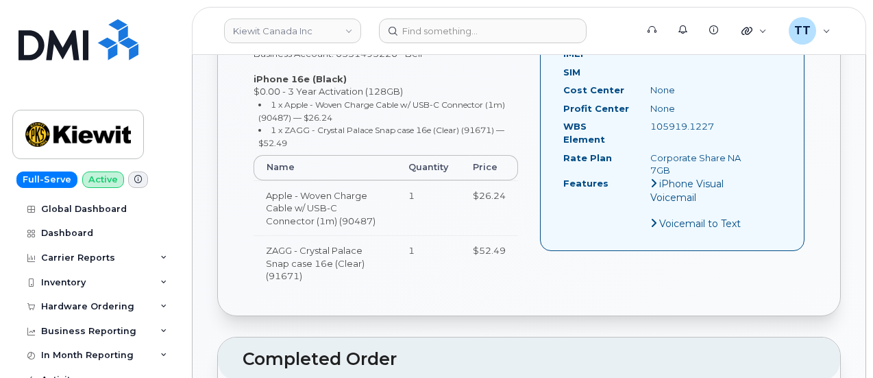
drag, startPoint x: 651, startPoint y: 125, endPoint x: 717, endPoint y: 123, distance: 65.8
click at [717, 123] on div "105919.1227" at bounding box center [700, 126] width 121 height 13
copy div "105919.1227"
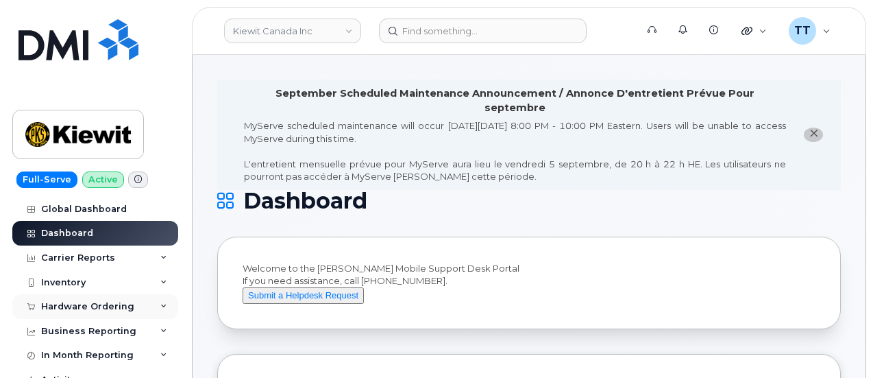
click at [123, 302] on div "Hardware Ordering" at bounding box center [87, 306] width 93 height 11
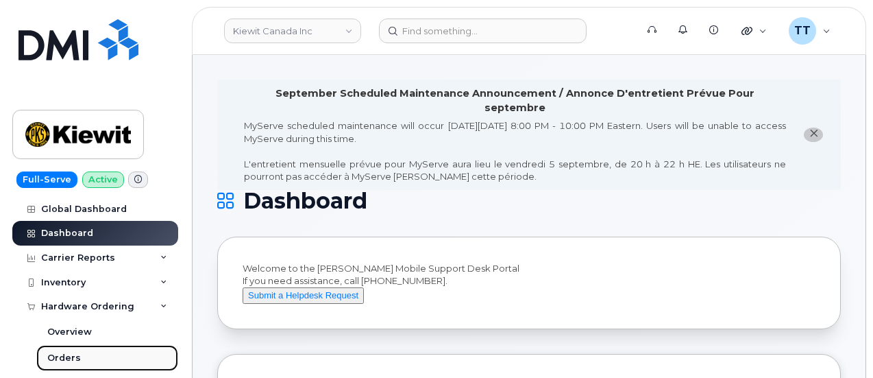
click at [71, 356] on div "Orders" at bounding box center [64, 358] width 34 height 12
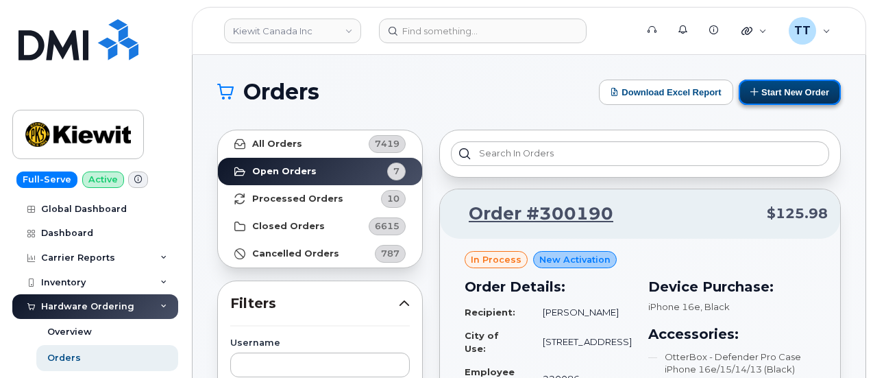
click at [785, 86] on button "Start New Order" at bounding box center [790, 92] width 102 height 25
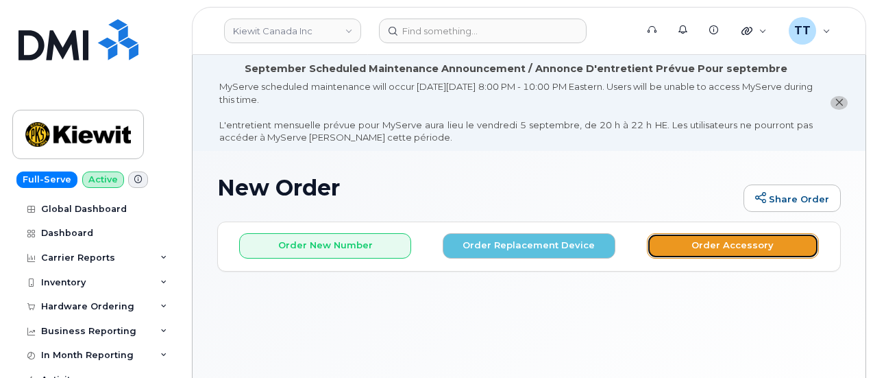
click at [700, 246] on button "Order Accessory" at bounding box center [733, 245] width 172 height 25
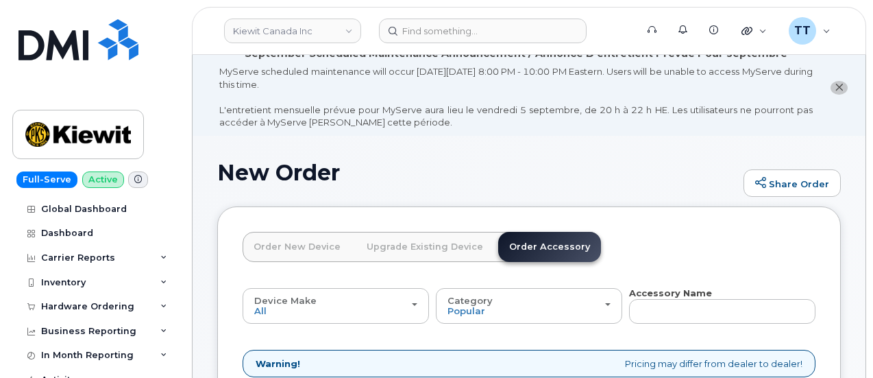
scroll to position [137, 0]
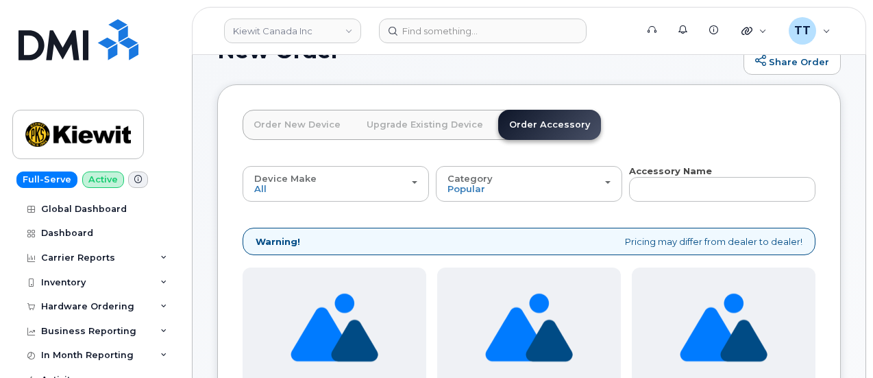
click at [290, 130] on link "Order New Device" at bounding box center [297, 125] width 109 height 30
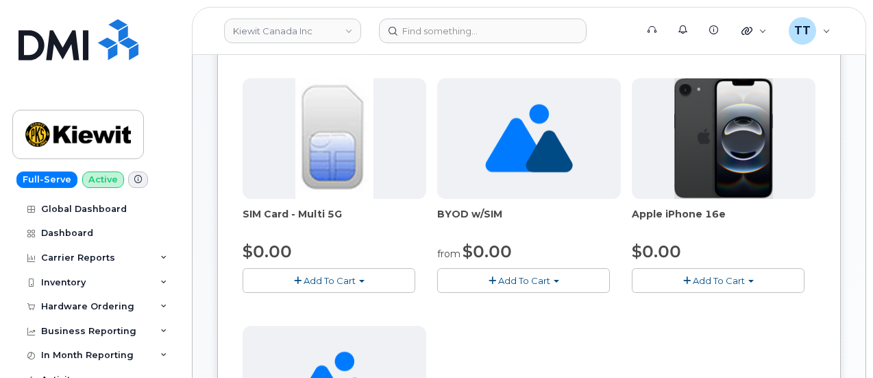
scroll to position [274, 0]
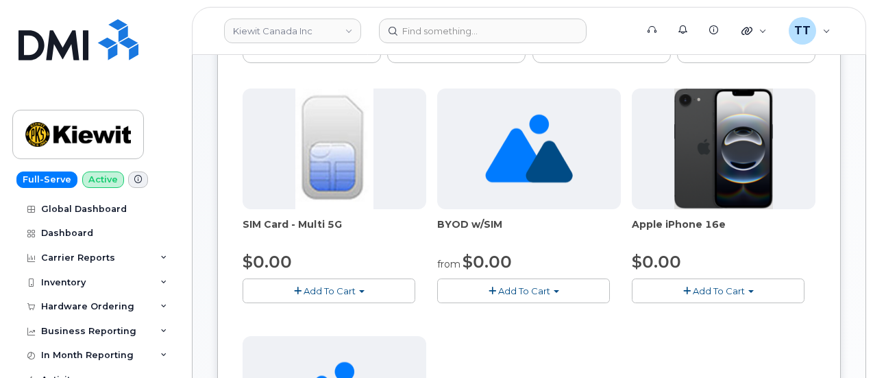
click at [632, 279] on button "Add To Cart" at bounding box center [718, 290] width 173 height 24
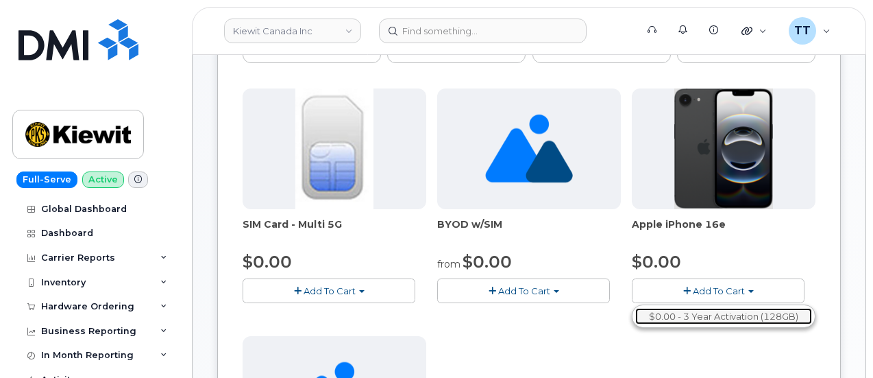
click at [636, 308] on link "$0.00 - 3 Year Activation (128GB)" at bounding box center [724, 316] width 177 height 17
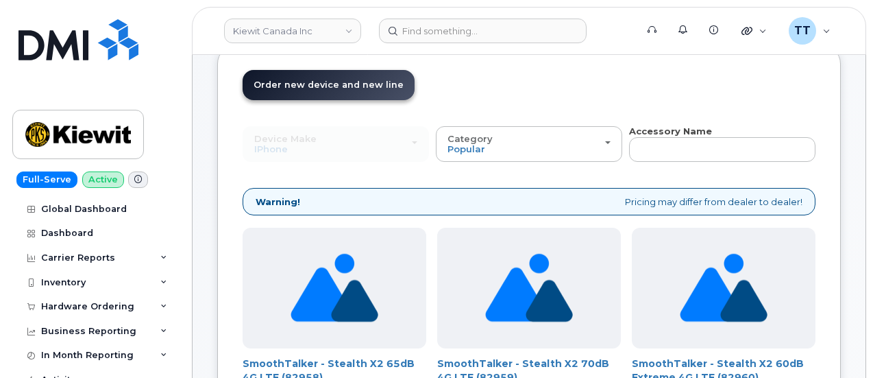
scroll to position [137, 0]
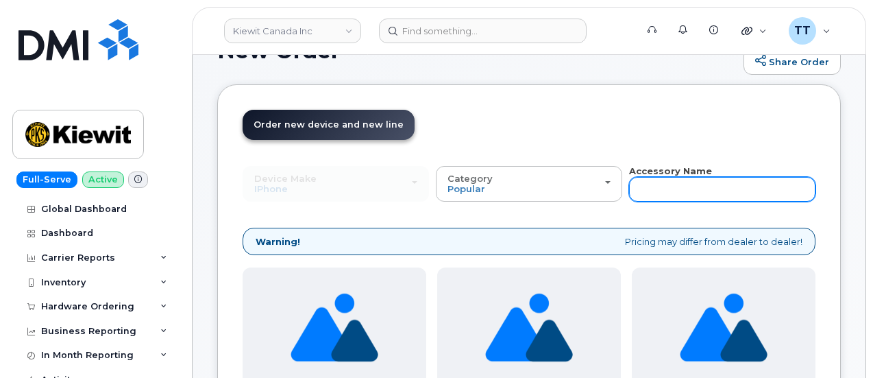
click at [629, 183] on input "text" at bounding box center [722, 189] width 186 height 25
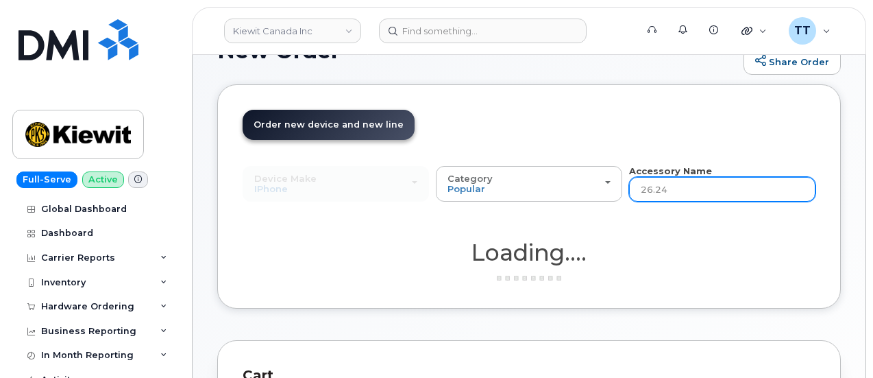
type input "26.24"
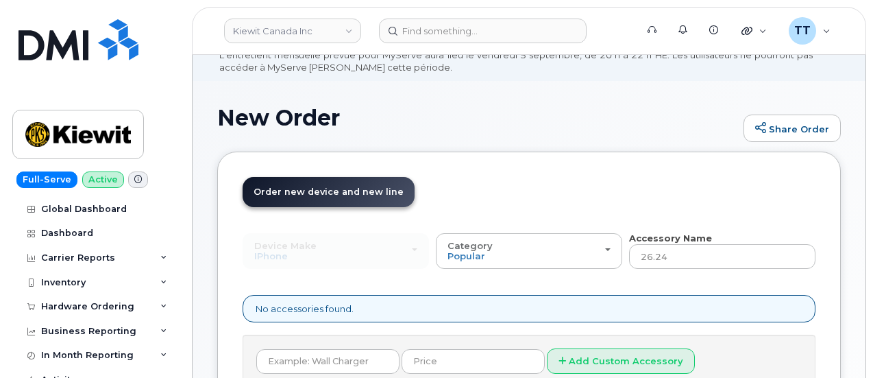
scroll to position [23, 0]
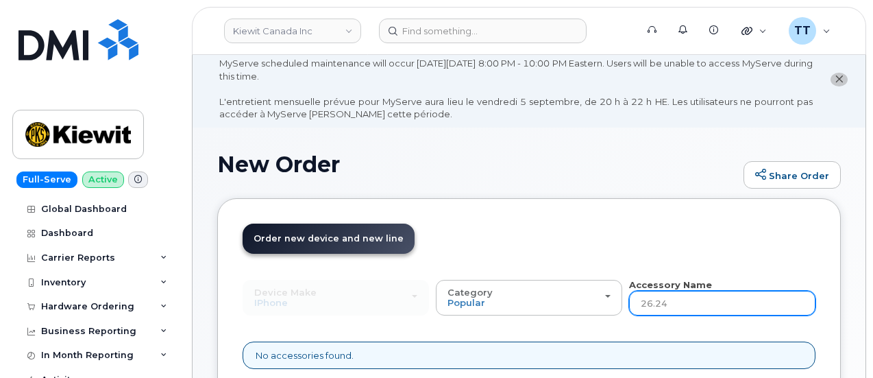
click at [629, 306] on input "26.24" at bounding box center [722, 303] width 186 height 25
type input "2"
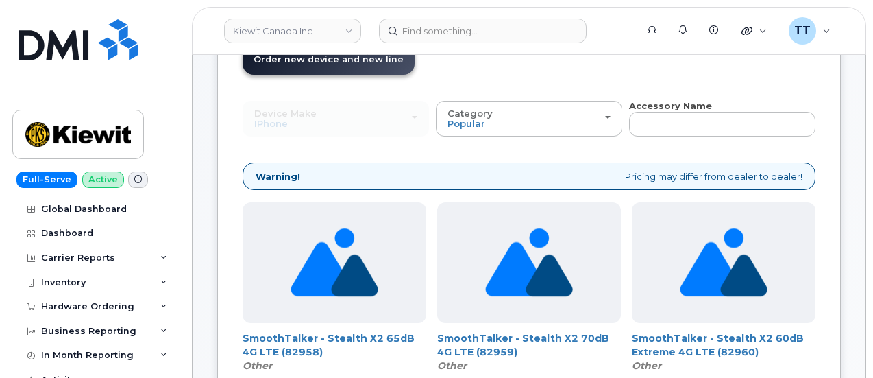
scroll to position [206, 0]
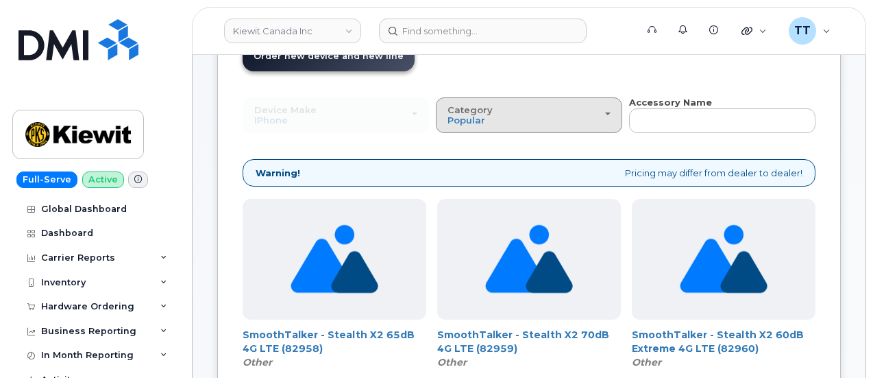
click at [448, 125] on div "Category Popular" at bounding box center [529, 115] width 163 height 21
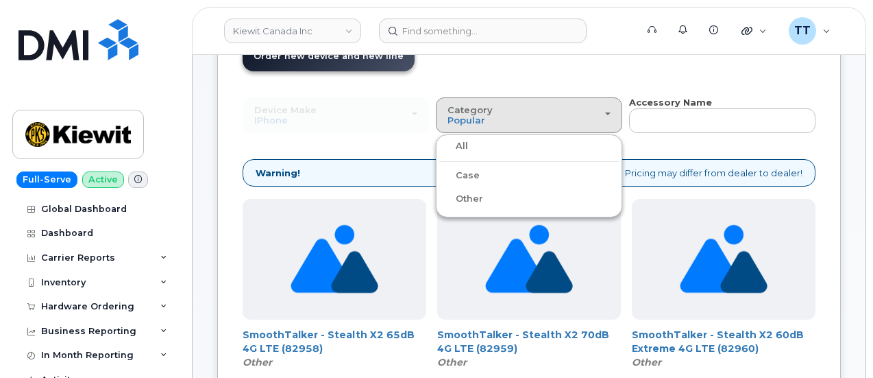
click at [439, 176] on label "Case" at bounding box center [459, 175] width 40 height 16
click at [0, 0] on input "Case" at bounding box center [0, 0] width 0 height 0
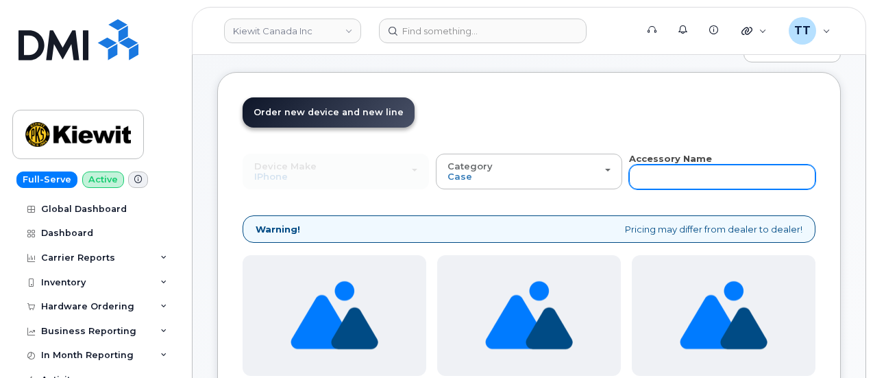
scroll to position [137, 0]
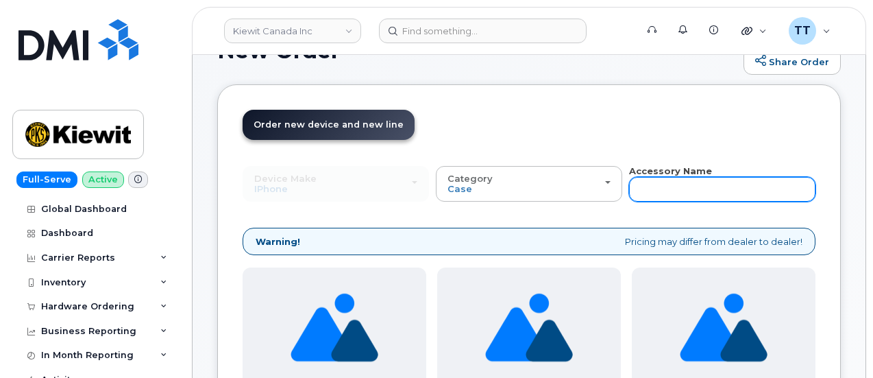
click at [629, 183] on input "text" at bounding box center [722, 189] width 186 height 25
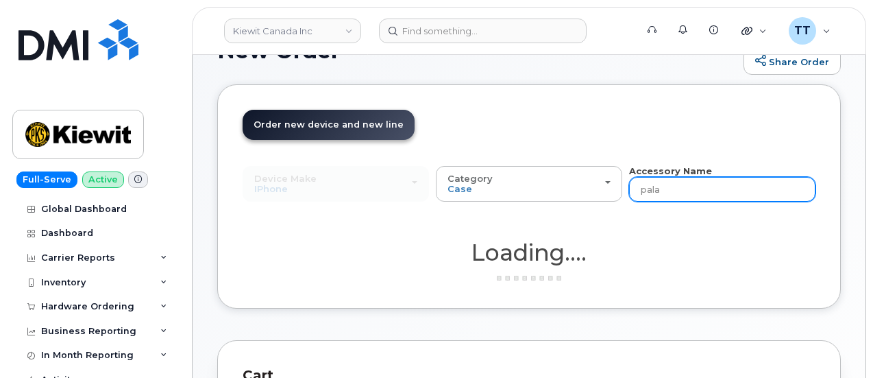
type input "palac"
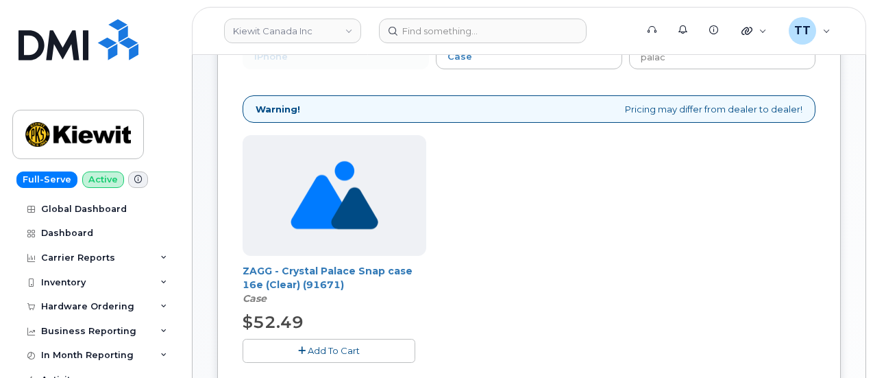
scroll to position [274, 0]
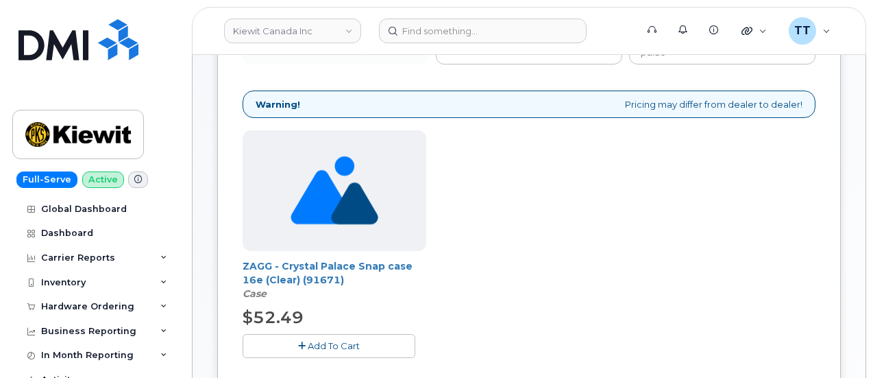
click at [308, 342] on span "Add To Cart" at bounding box center [334, 345] width 52 height 11
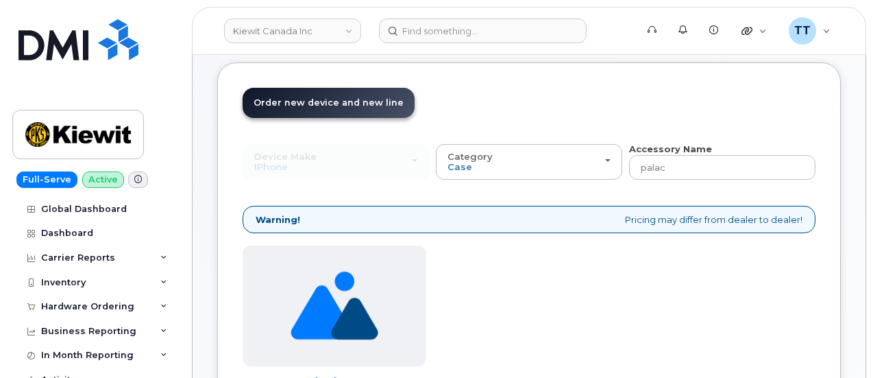
scroll to position [137, 0]
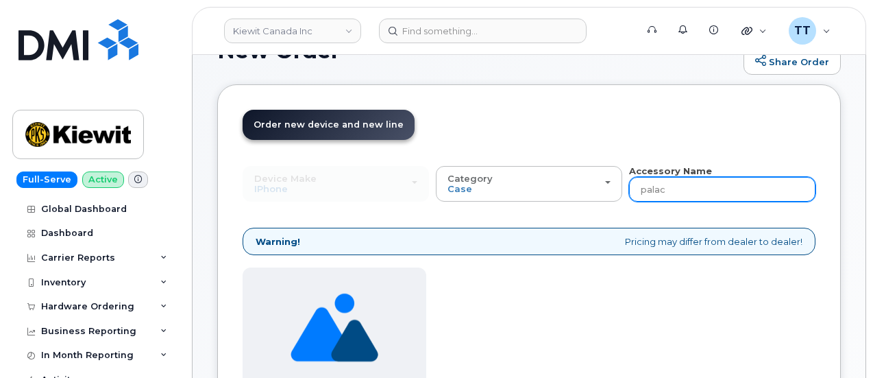
click at [629, 180] on input "palac" at bounding box center [722, 189] width 186 height 25
click at [629, 181] on input "palac" at bounding box center [722, 189] width 186 height 25
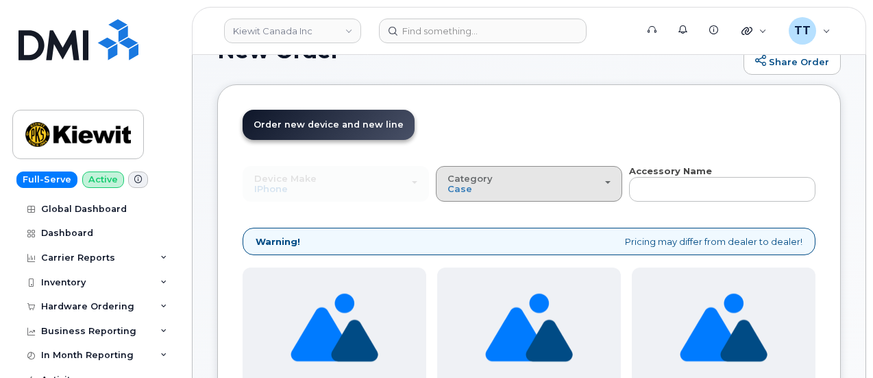
drag, startPoint x: 548, startPoint y: 182, endPoint x: 443, endPoint y: 193, distance: 106.1
click at [448, 192] on div "Category Case" at bounding box center [529, 183] width 163 height 21
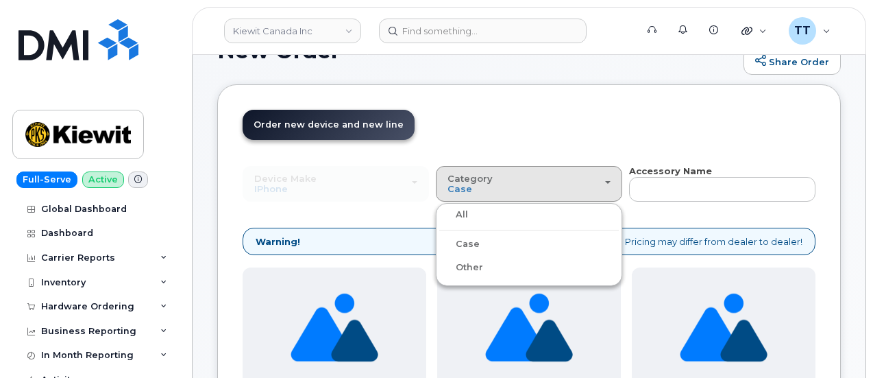
click at [439, 215] on div "All" at bounding box center [529, 214] width 180 height 16
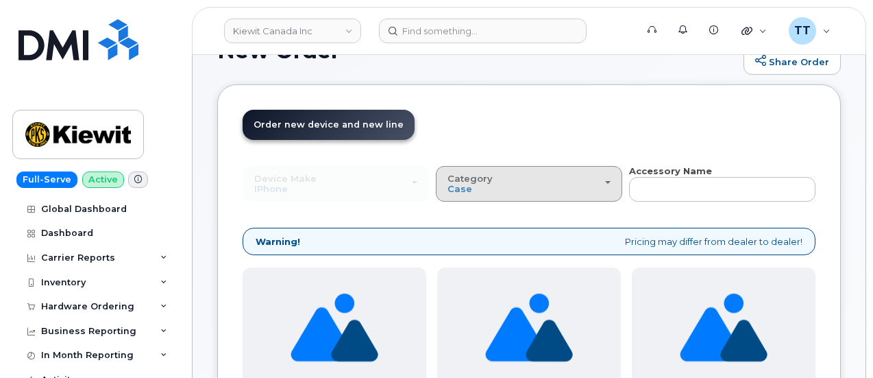
click at [436, 197] on button "Category Case" at bounding box center [529, 184] width 186 height 36
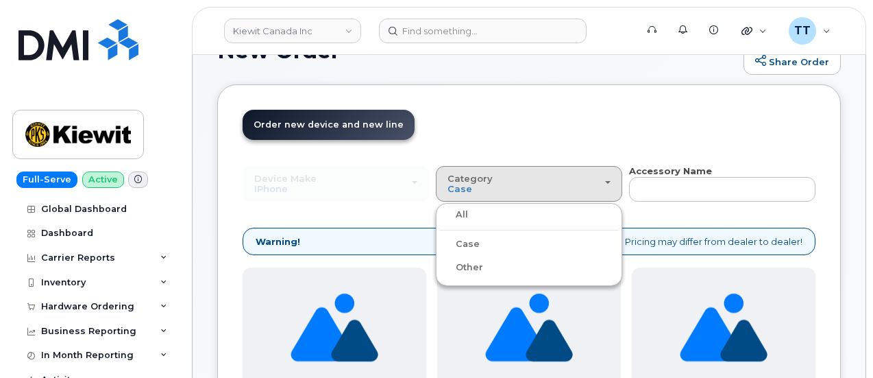
click at [439, 215] on label "All" at bounding box center [453, 214] width 29 height 16
click at [0, 0] on input "All" at bounding box center [0, 0] width 0 height 0
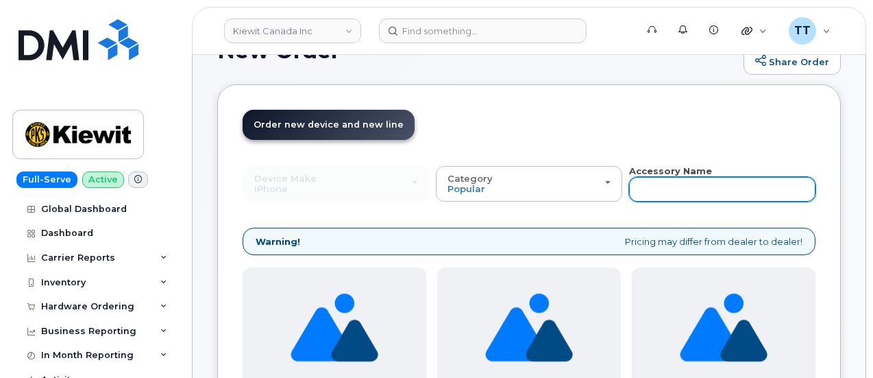
drag, startPoint x: 553, startPoint y: 191, endPoint x: 548, endPoint y: 196, distance: 7.3
paste input "Woven Charge"
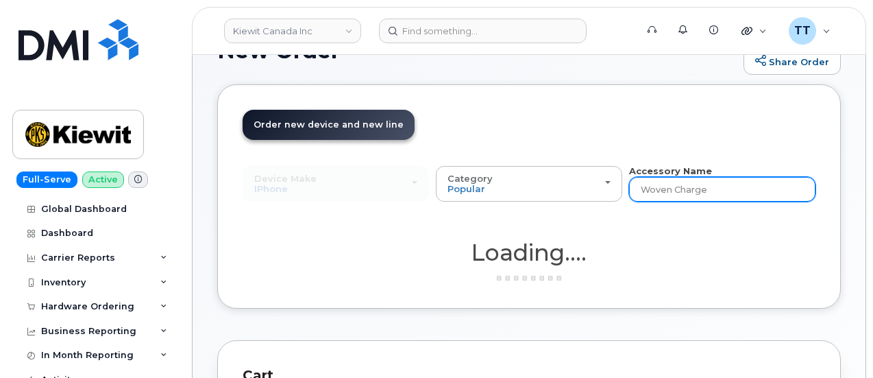
type input "Woven Charge"
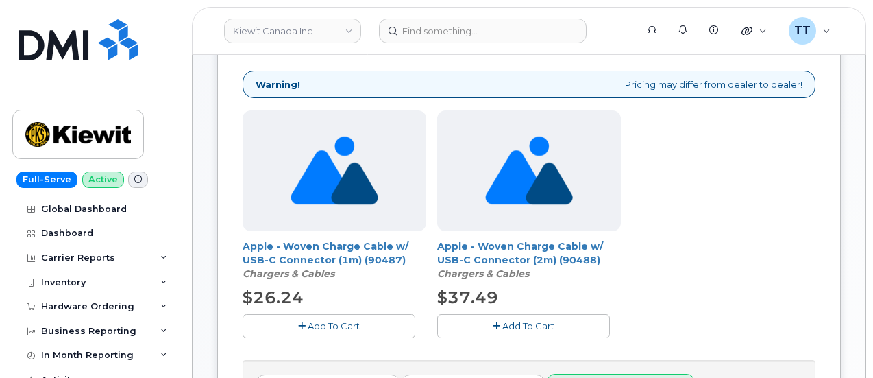
scroll to position [343, 0]
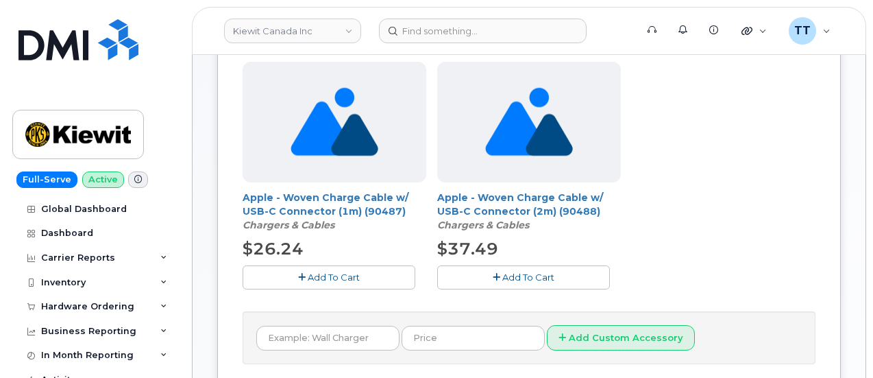
click at [308, 276] on span "Add To Cart" at bounding box center [334, 276] width 52 height 11
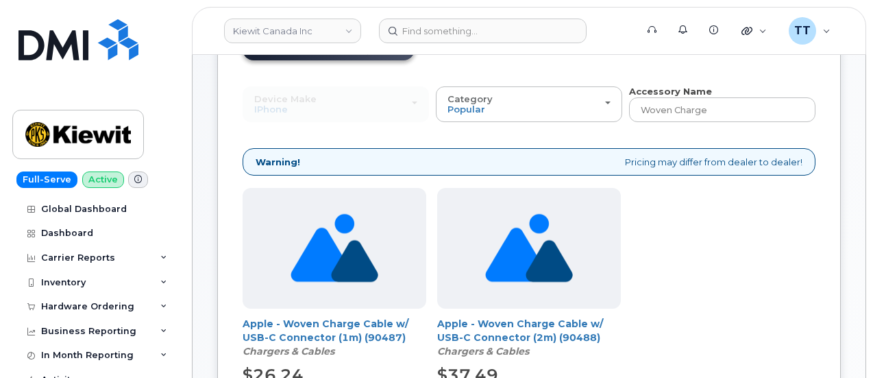
scroll to position [411, 0]
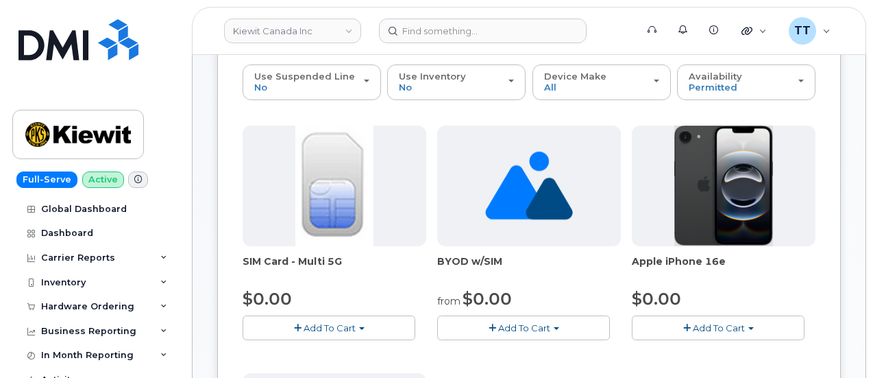
scroll to position [309, 0]
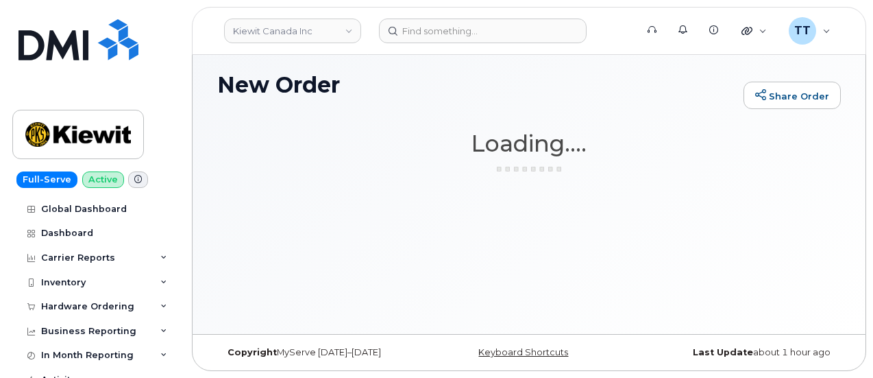
scroll to position [102, 0]
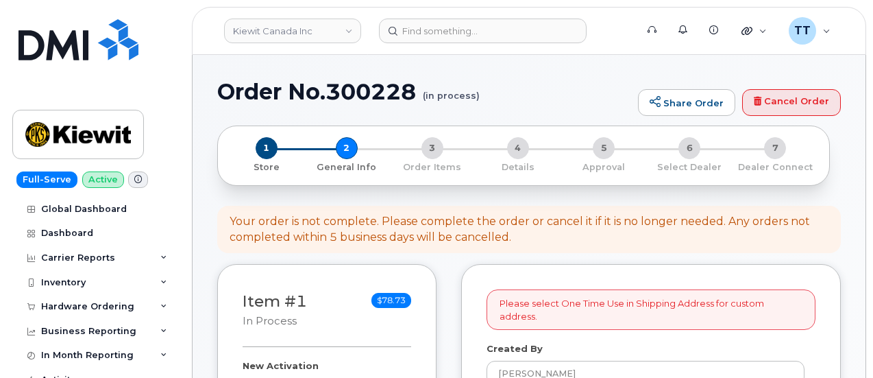
select select
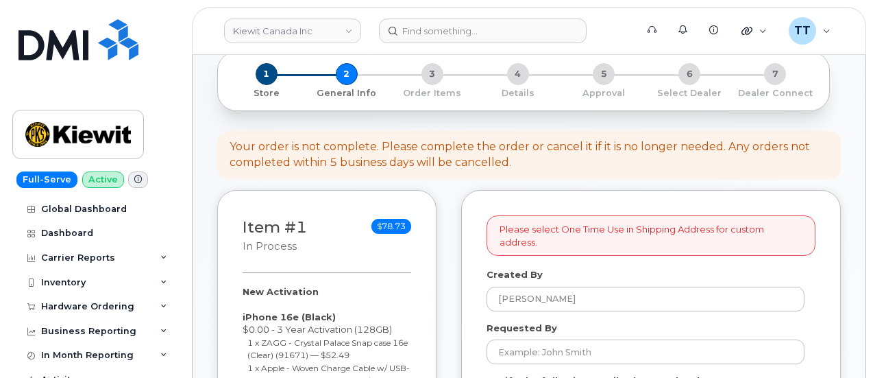
scroll to position [274, 0]
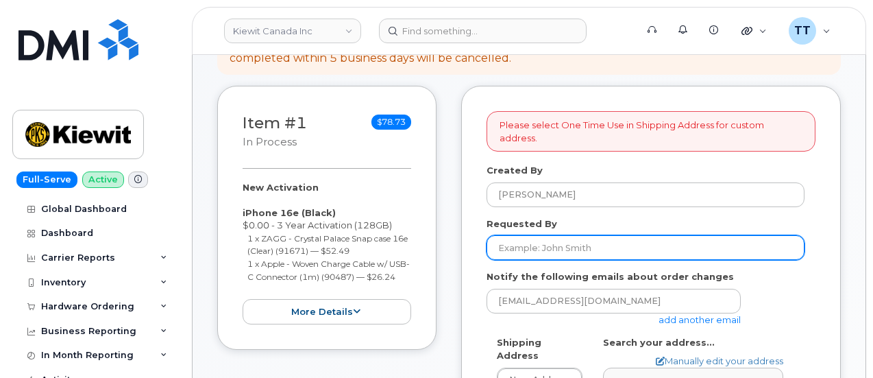
click at [539, 235] on input "Requested By" at bounding box center [646, 247] width 318 height 25
click at [540, 235] on input "Requested By" at bounding box center [646, 247] width 318 height 25
paste input "[PERSON_NAME]"
type input "[PERSON_NAME]"
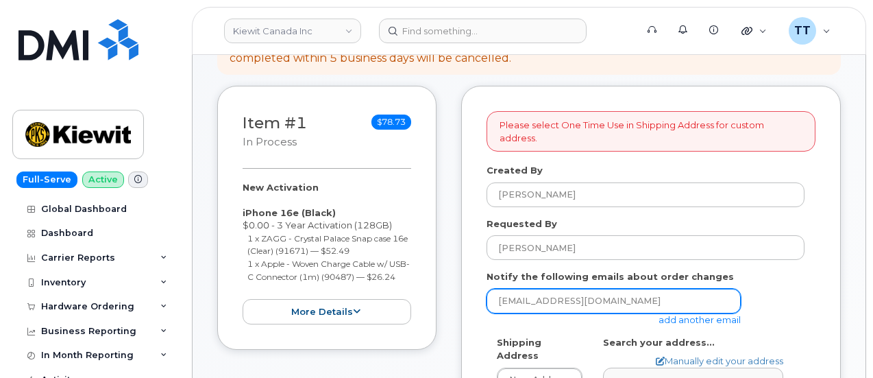
click at [555, 289] on input "[EMAIL_ADDRESS][DOMAIN_NAME]" at bounding box center [614, 301] width 254 height 25
paste input "[EMAIL_ADDRESS][PERSON_NAME][DOMAIN_NAME]"
type input "ANDERS.MELLES@KIEWIT.COM"
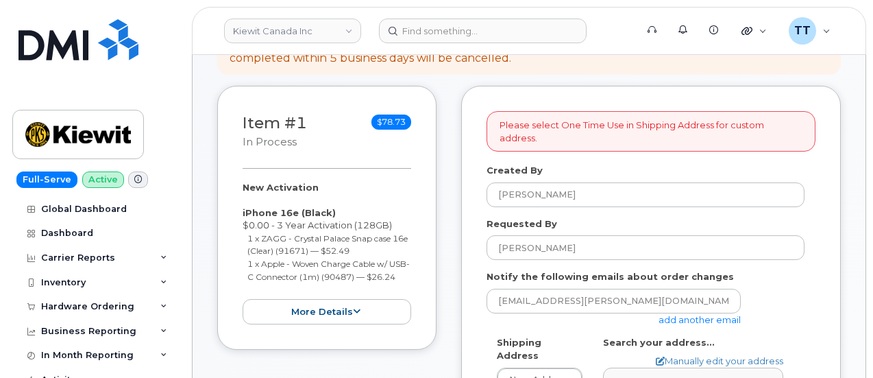
drag, startPoint x: 797, startPoint y: 284, endPoint x: 738, endPoint y: 310, distance: 64.5
click at [797, 289] on div "ANDERS.MELLES@KIEWIT.COM add another email" at bounding box center [646, 308] width 318 height 38
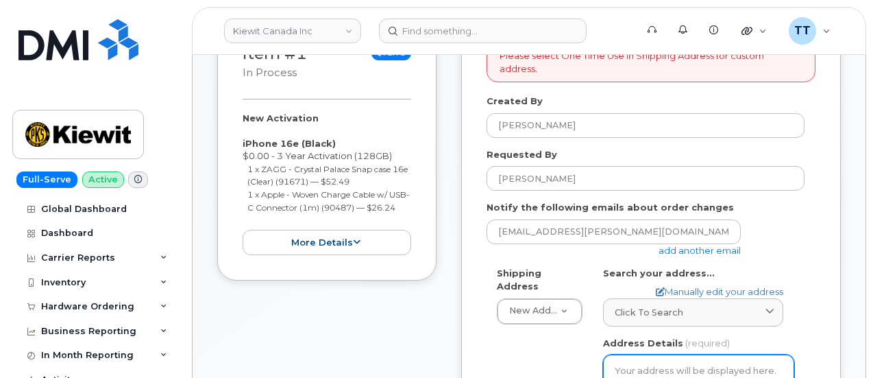
scroll to position [411, 0]
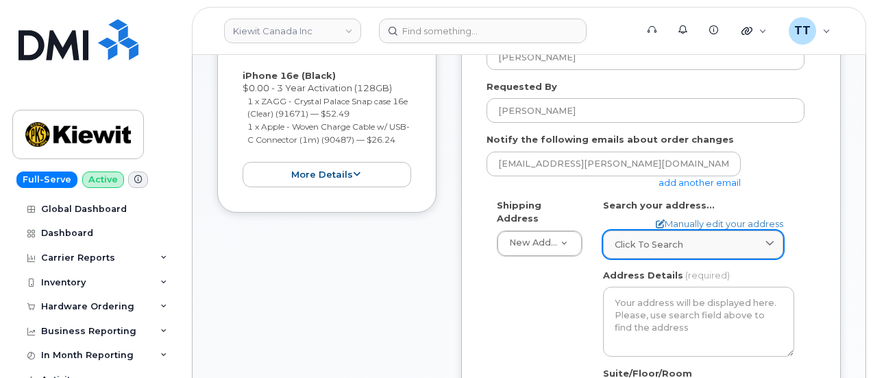
click at [654, 238] on span "Click to search" at bounding box center [649, 244] width 69 height 13
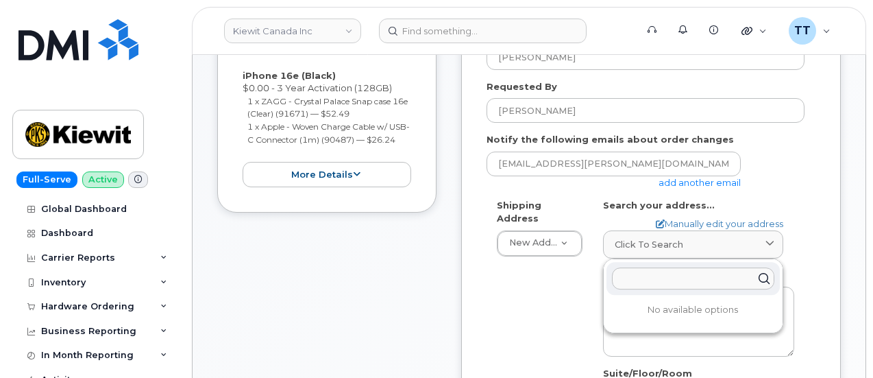
paste input "1800 Mamquam road until 31 Squamish BC v8b0g1"
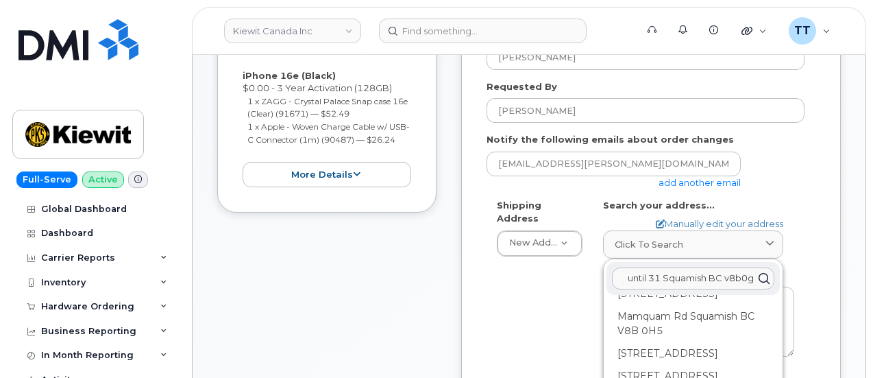
scroll to position [0, 0]
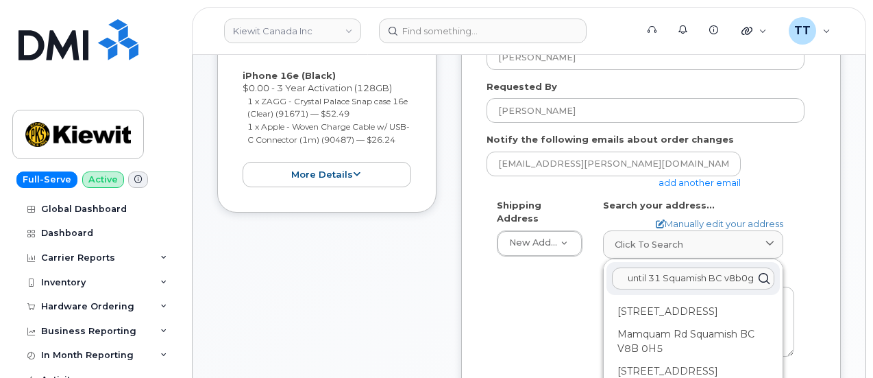
type input "1800 Mamquam road until 31 Squamish BC v8b0g1"
click at [285, 333] on div "Item #1 in process $78.73 New Activation iPhone 16e (Black) $0.00 - 3 Year Acti…" at bounding box center [326, 352] width 219 height 806
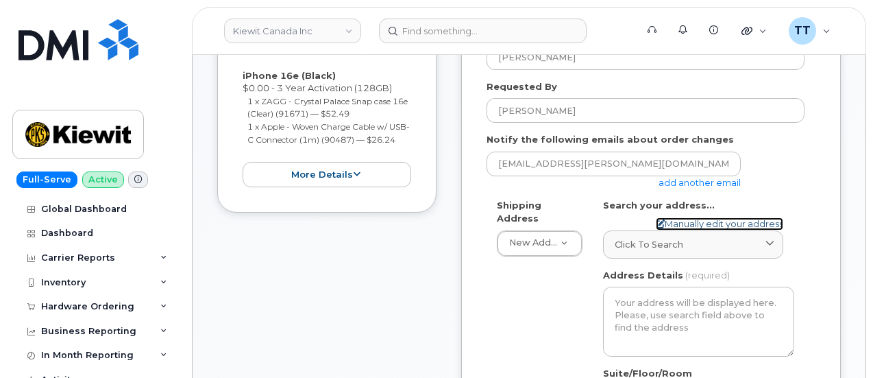
click at [708, 217] on link "Manually edit your address" at bounding box center [720, 223] width 128 height 13
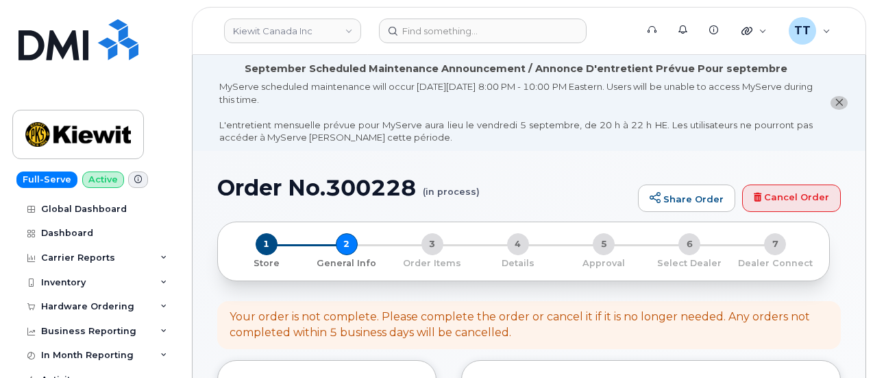
click at [320, 189] on h1 "Order No.300228 (in process)" at bounding box center [424, 188] width 414 height 24
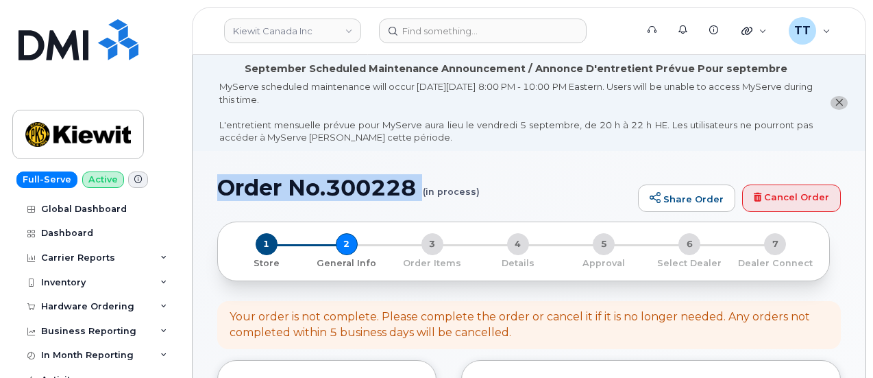
click at [320, 189] on h1 "Order No.300228 (in process)" at bounding box center [424, 188] width 414 height 24
copy h1 "Order No.300228"
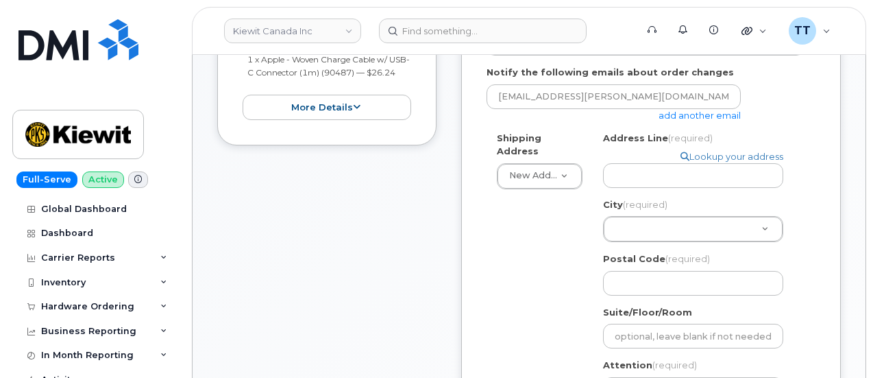
scroll to position [480, 0]
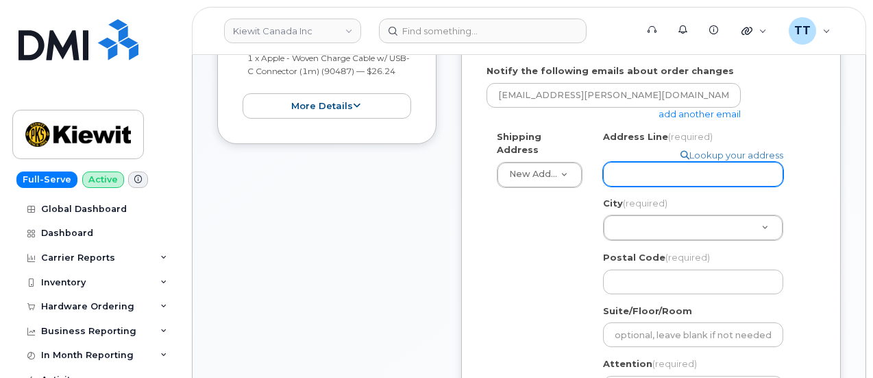
click at [642, 162] on input "Address Line (required)" at bounding box center [693, 174] width 180 height 25
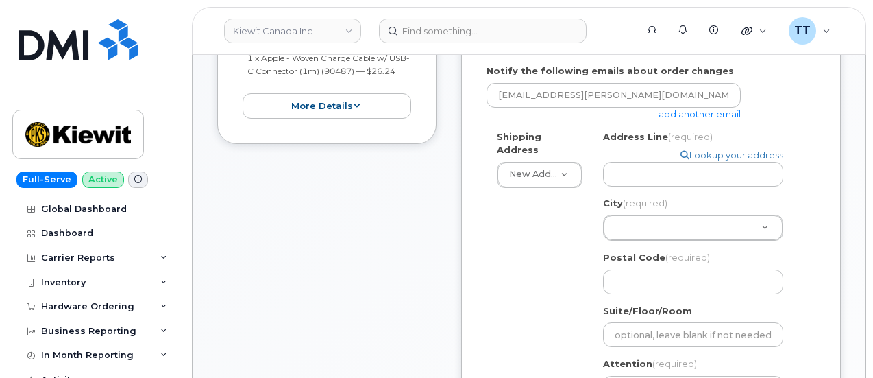
click at [789, 197] on div "City (required) City (required) City (required)" at bounding box center [698, 219] width 191 height 45
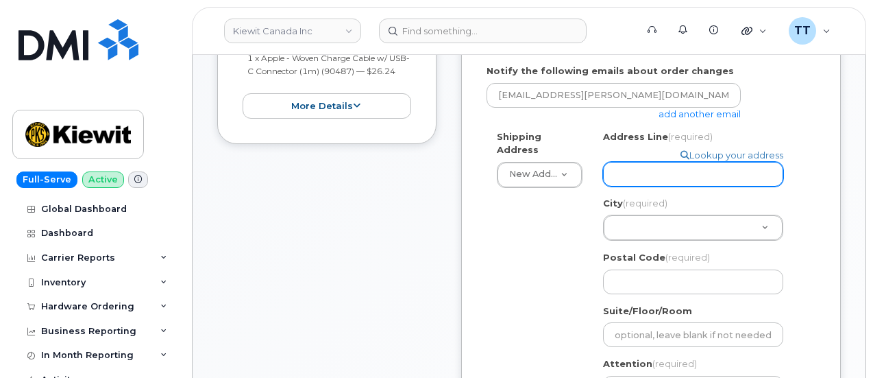
click at [660, 162] on input "Address Line (required)" at bounding box center [693, 174] width 180 height 25
paste input "1800 Mamquam road"
select select
type input "1800 Mamquam road"
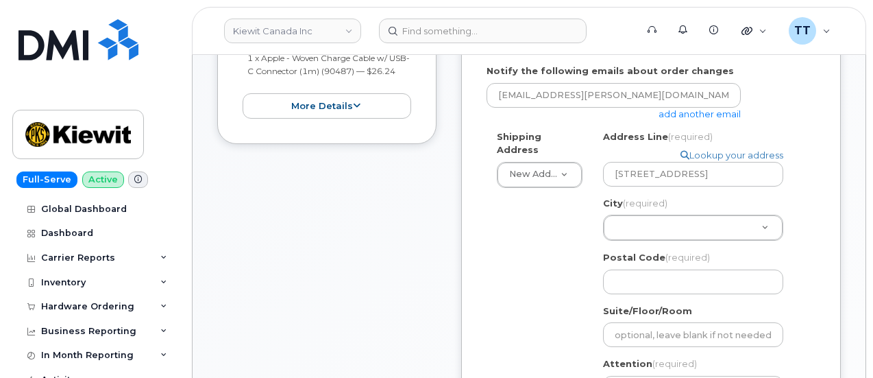
click at [360, 324] on div "Item #1 in process $78.73 New Activation iPhone 16e (Black) $0.00 - 3 Year Acti…" at bounding box center [326, 286] width 219 height 812
drag, startPoint x: 672, startPoint y: 202, endPoint x: 665, endPoint y: 212, distance: 11.8
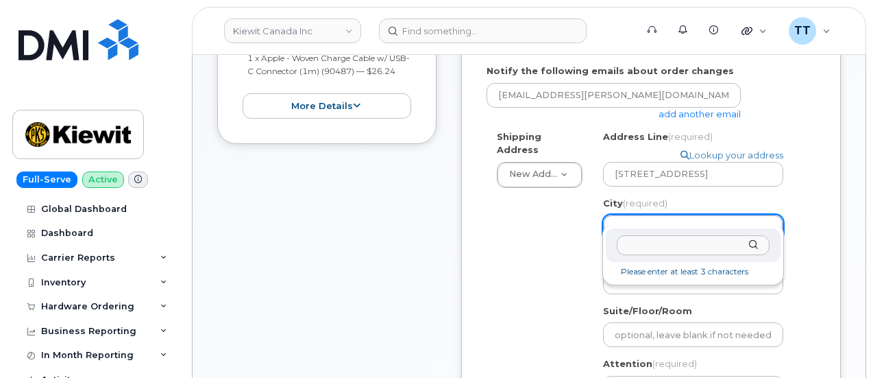
paste input "Squamish"
type input "Squamish"
select select
type input "929"
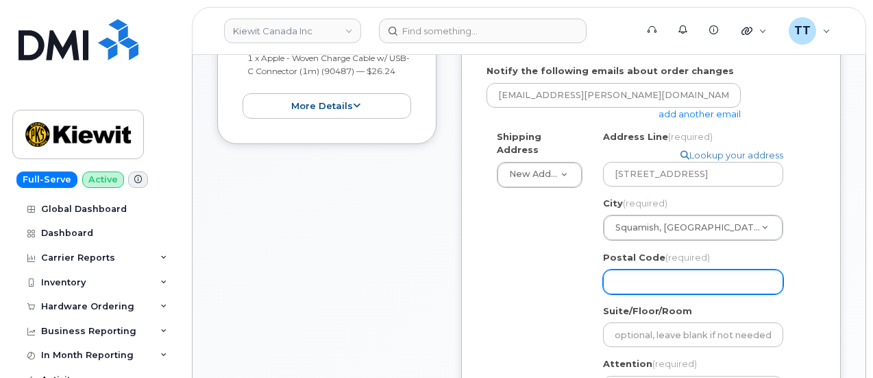
drag, startPoint x: 646, startPoint y: 265, endPoint x: 633, endPoint y: 266, distance: 13.0
click at [646, 269] on input "Postal Code (required)" at bounding box center [693, 281] width 180 height 25
click at [758, 273] on input "Postal Code (required)" at bounding box center [693, 281] width 180 height 25
paste input "v8b0g1"
select select
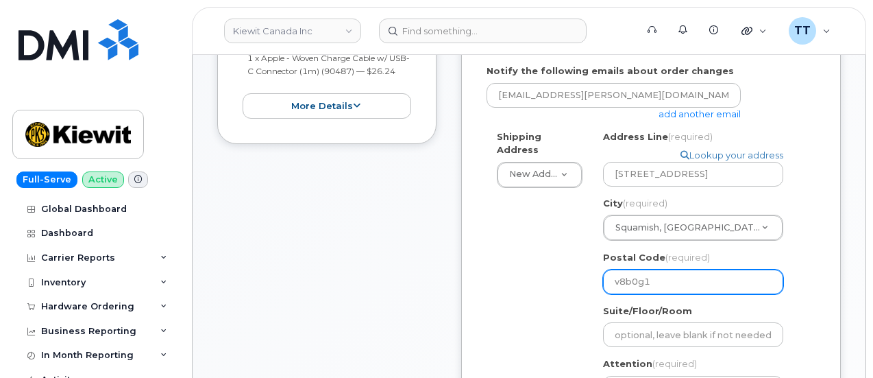
type input "v8b0g1"
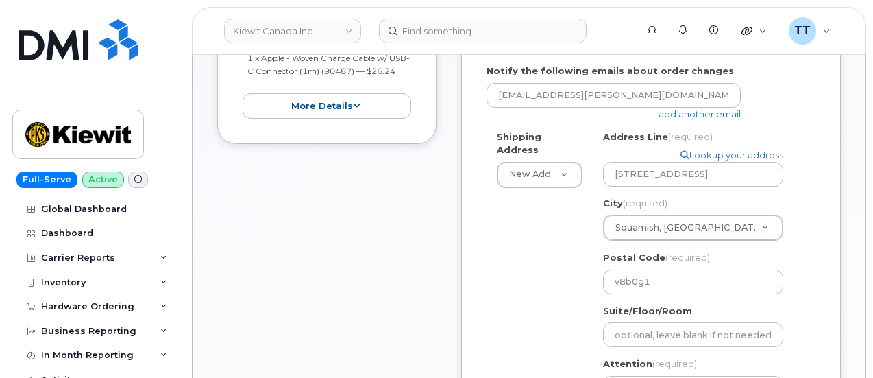
click at [559, 293] on div "Shipping Address New Address New Address Beaver Marine Limited Cahill-Ganotec, …" at bounding box center [646, 296] width 318 height 333
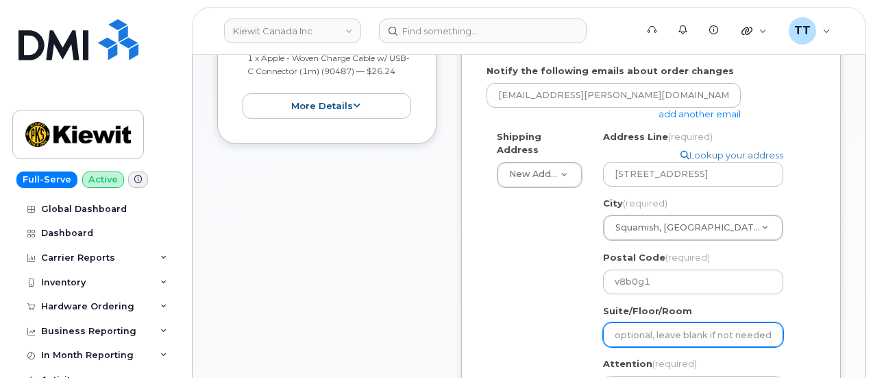
click at [651, 322] on input "Suite/Floor/Room" at bounding box center [693, 334] width 180 height 25
paste input "until 31"
select select
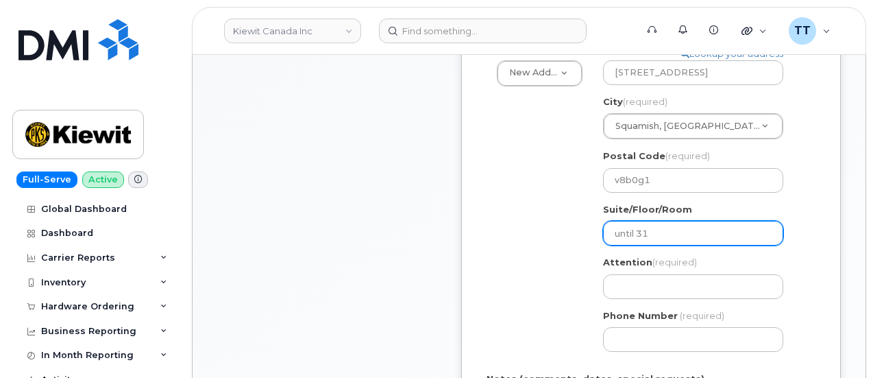
scroll to position [686, 0]
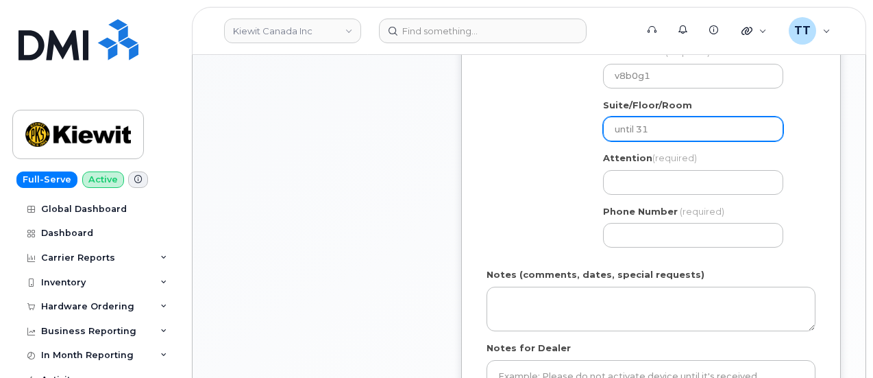
type input "until 31"
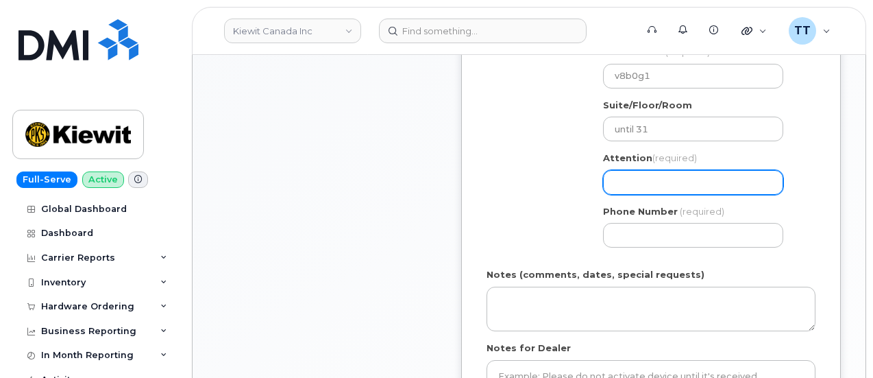
click at [652, 170] on input "Attention (required)" at bounding box center [693, 182] width 180 height 25
drag, startPoint x: 652, startPoint y: 165, endPoint x: 636, endPoint y: 169, distance: 17.1
click at [636, 170] on input "Attention (required)" at bounding box center [693, 182] width 180 height 25
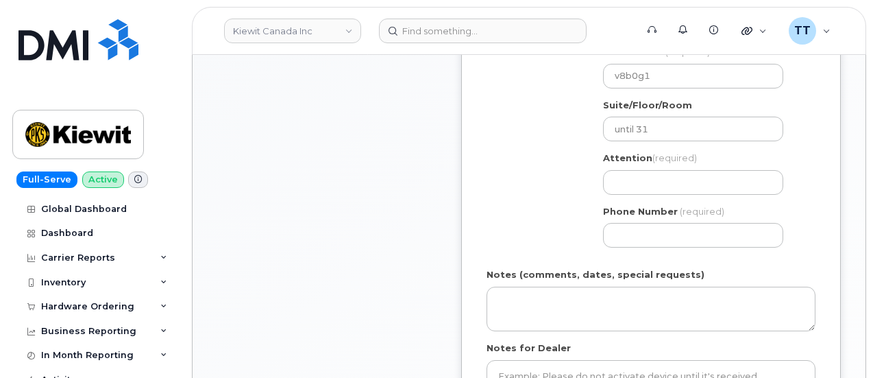
click at [794, 184] on div "Search your address... Manually edit your address Click to search 1800 Mamquam …" at bounding box center [699, 91] width 212 height 333
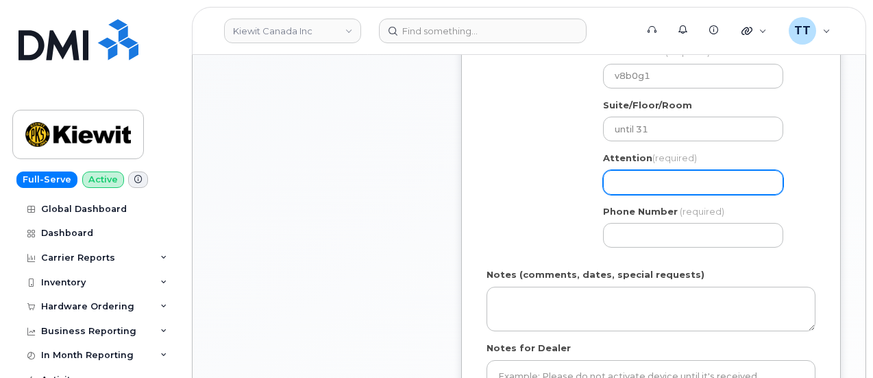
paste input "1800 Mamquam road until 31 Squamish"
select select
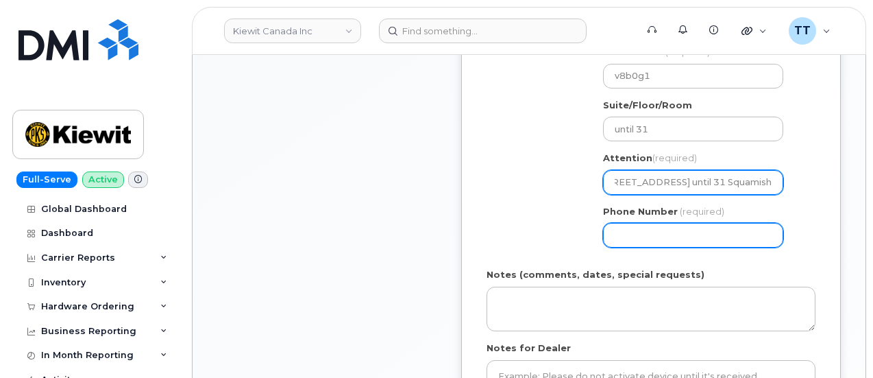
type input "1800 Mamquam road until 31 Squamish"
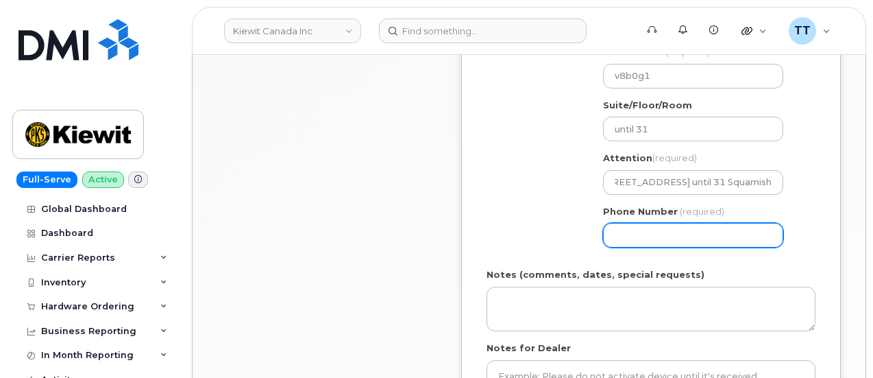
click at [657, 223] on input "Phone Number" at bounding box center [693, 235] width 180 height 25
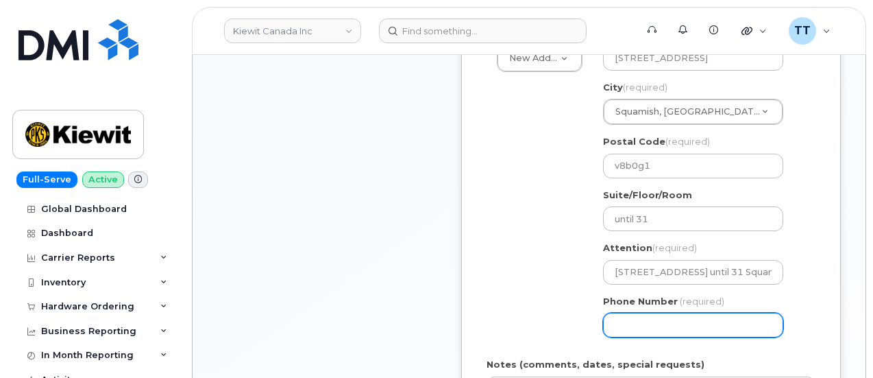
scroll to position [617, 0]
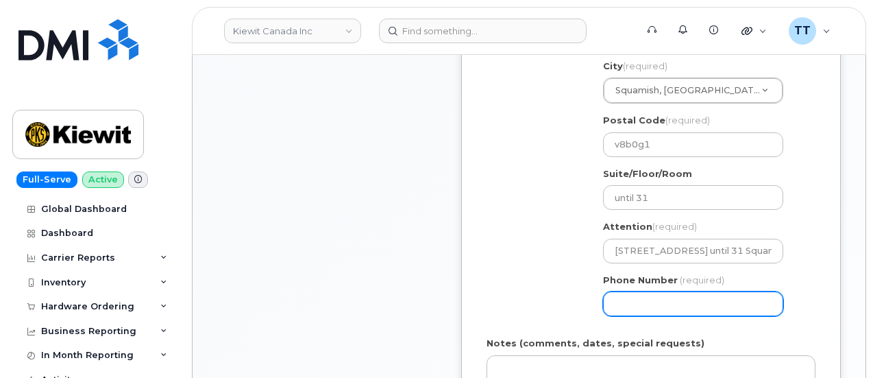
click at [653, 291] on input "Phone Number" at bounding box center [693, 303] width 180 height 25
paste input "6047121366"
click at [661, 291] on input "Phone Number" at bounding box center [693, 303] width 180 height 25
select select
type input "6047121366"
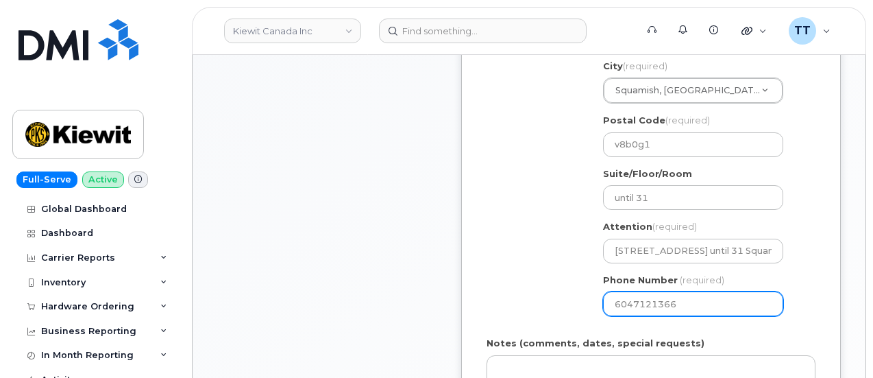
drag, startPoint x: 697, startPoint y: 353, endPoint x: 498, endPoint y: 276, distance: 213.8
click at [498, 276] on div "Shipping Address New Address New Address Beaver Marine Limited Cahill-Ganotec, …" at bounding box center [646, 159] width 318 height 333
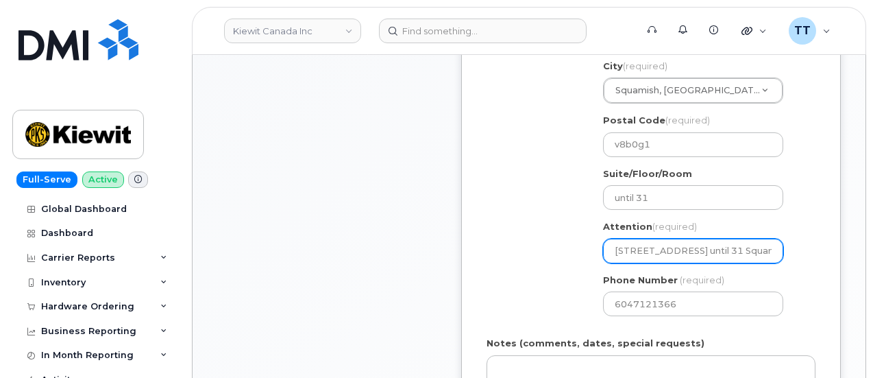
click at [662, 239] on input "1800 Mamquam road until 31 Squamish" at bounding box center [693, 251] width 180 height 25
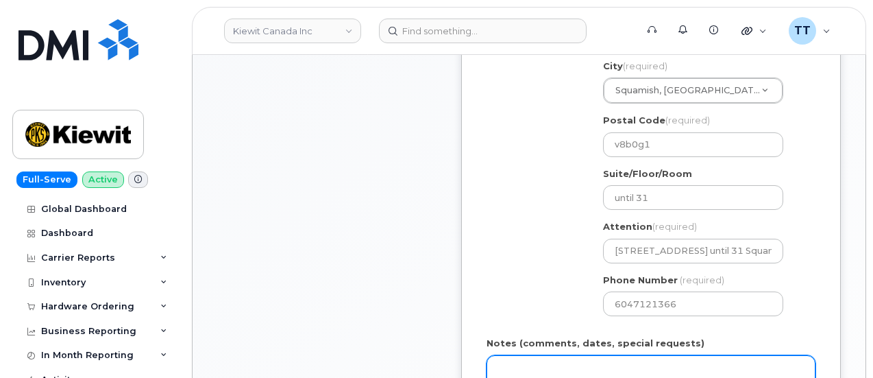
paste textarea "1800 Mamquam road until 31 Squamish"
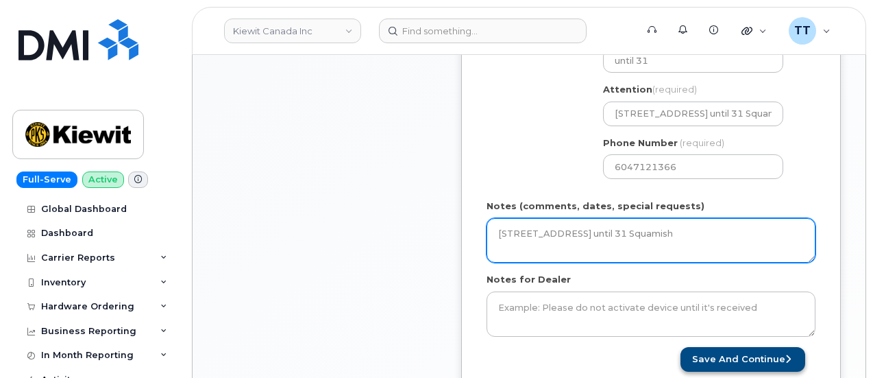
type textarea "1800 Mamquam road until 31 Squamish"
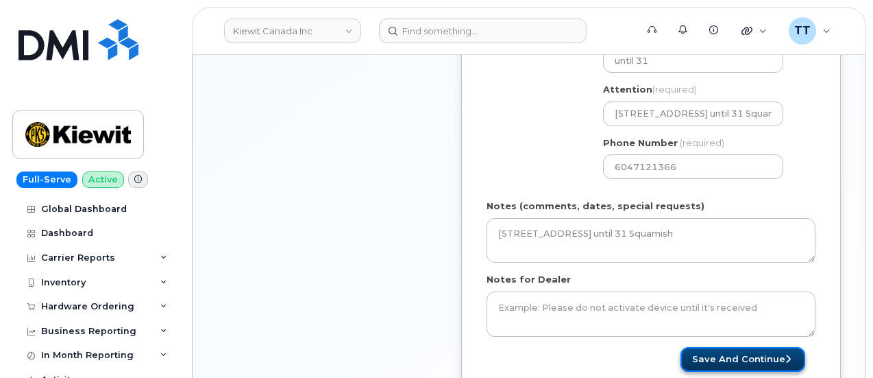
click at [749, 347] on button "Save and Continue" at bounding box center [743, 359] width 125 height 25
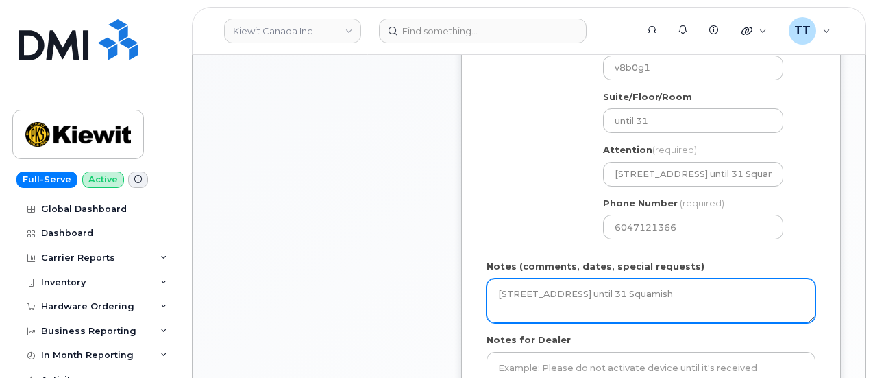
scroll to position [823, 0]
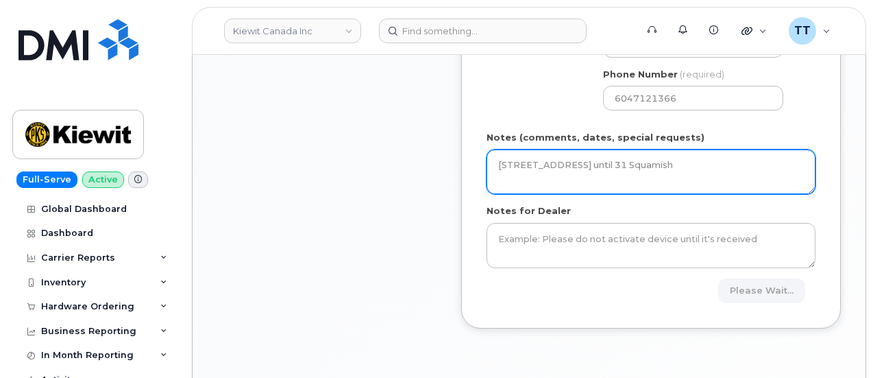
click at [643, 157] on textarea "1800 Mamquam road until 31 Squamish" at bounding box center [651, 171] width 329 height 45
click at [699, 156] on textarea "1800 Mamquam road until 31 Squamish" at bounding box center [651, 171] width 329 height 45
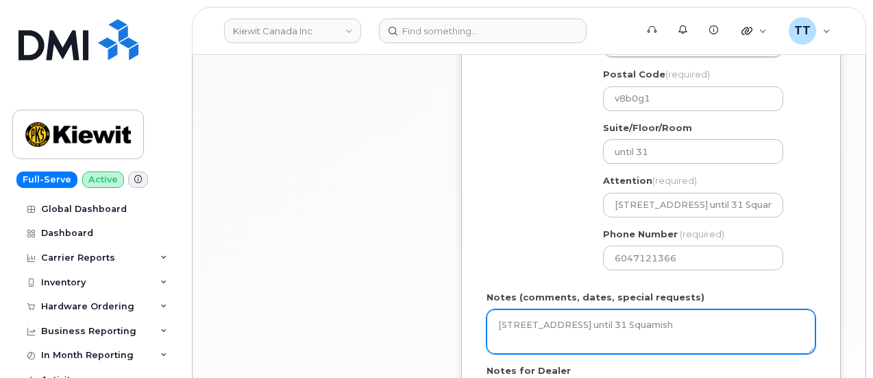
scroll to position [617, 0]
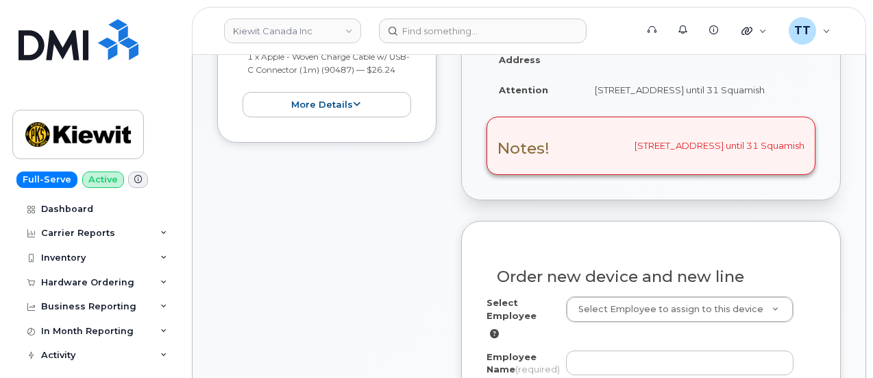
scroll to position [370, 0]
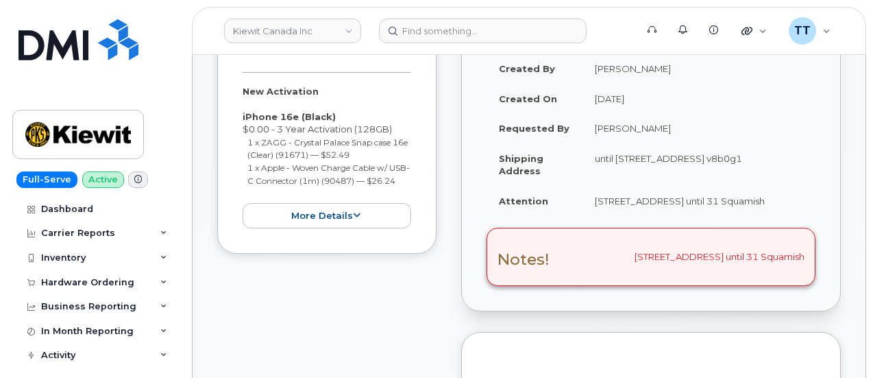
click at [657, 253] on div "Notes! [STREET_ADDRESS]" at bounding box center [651, 257] width 329 height 58
click at [645, 276] on div "Notes! [STREET_ADDRESS]" at bounding box center [651, 257] width 329 height 58
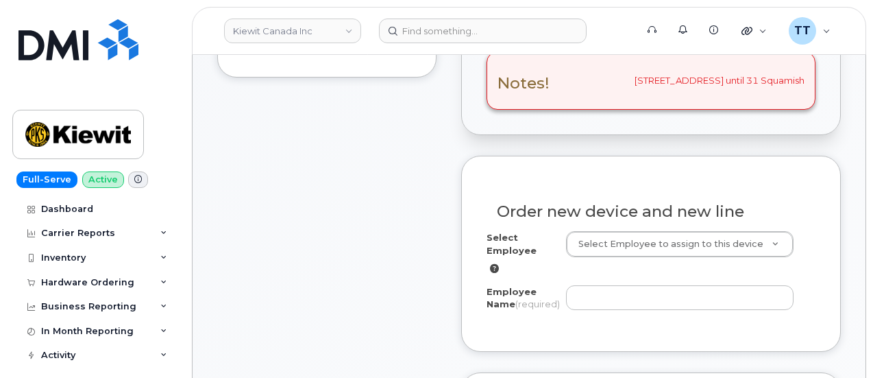
scroll to position [644, 0]
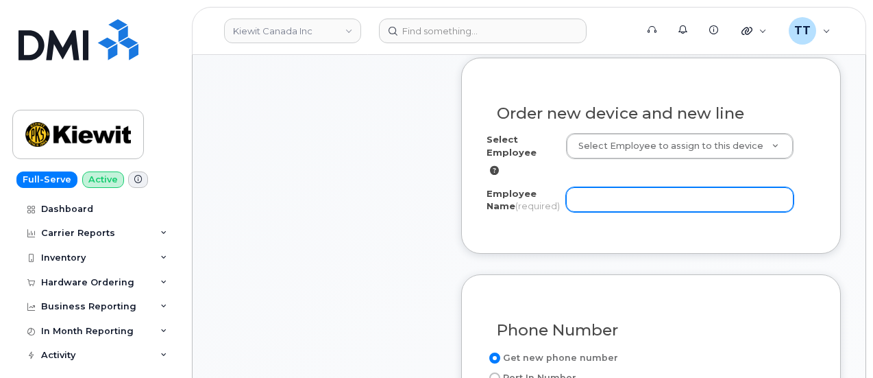
click at [605, 197] on input "Employee Name (required)" at bounding box center [680, 199] width 228 height 25
paste input "[PERSON_NAME]"
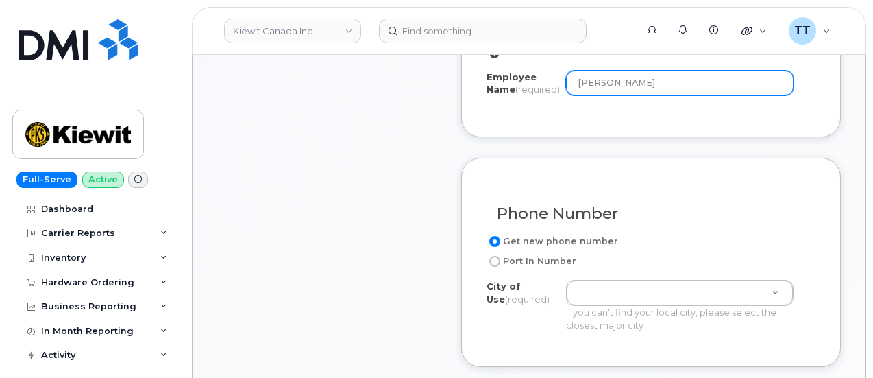
scroll to position [782, 0]
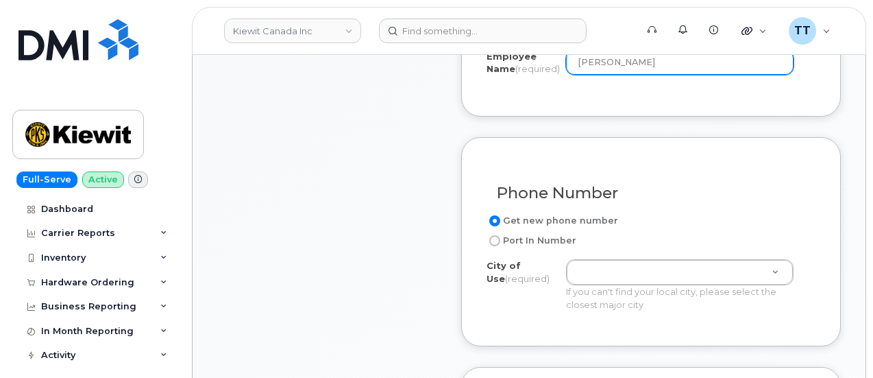
type input "[PERSON_NAME]"
click at [536, 249] on label "Port In Number" at bounding box center [532, 240] width 90 height 16
click at [500, 246] on input "Port In Number" at bounding box center [494, 240] width 11 height 11
radio input "true"
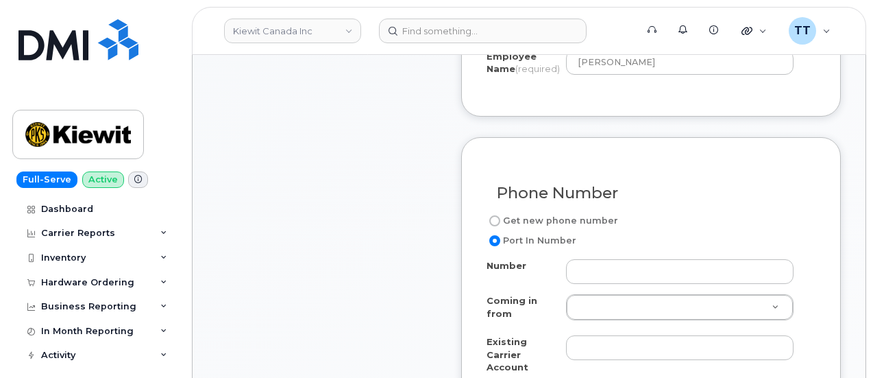
click at [541, 227] on label "Get new phone number" at bounding box center [553, 221] width 132 height 16
click at [500, 226] on input "Get new phone number" at bounding box center [494, 220] width 11 height 11
radio input "true"
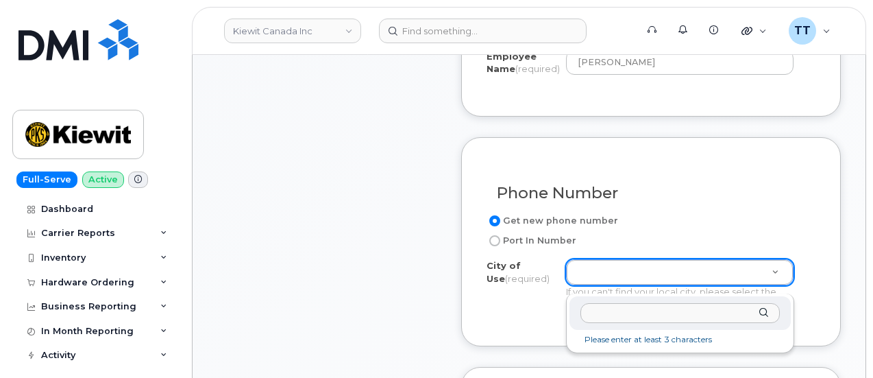
drag, startPoint x: 300, startPoint y: 321, endPoint x: 687, endPoint y: 333, distance: 386.9
paste input "Squamish"
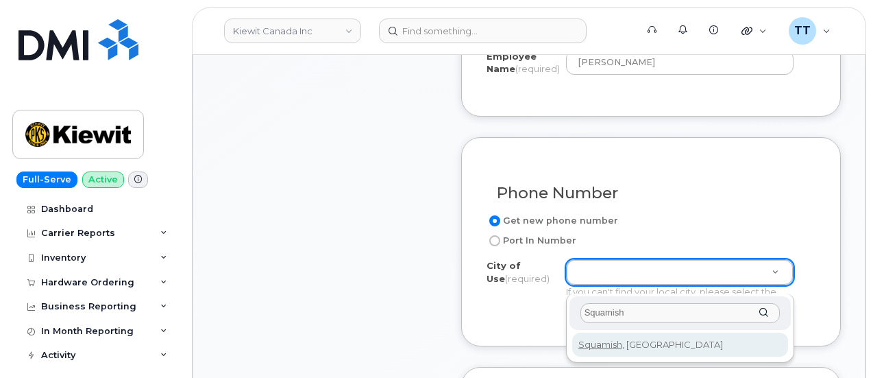
type input "Squamish"
type input "929"
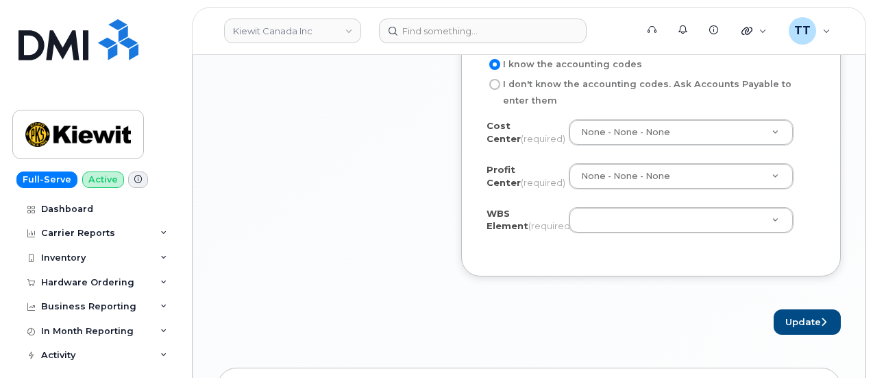
scroll to position [1399, 0]
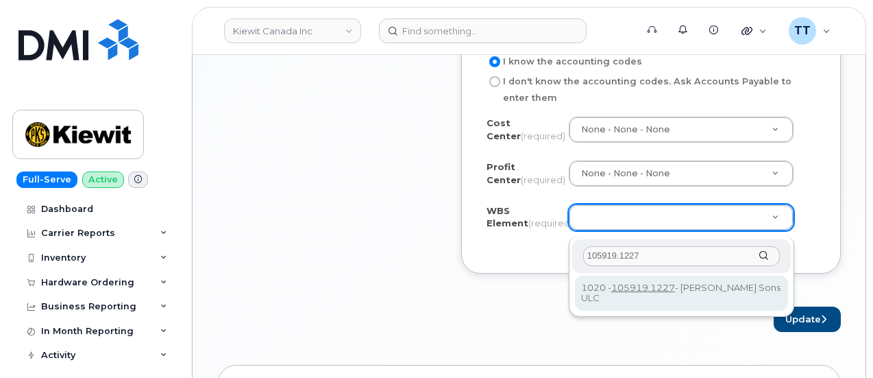
type input "105919.1227"
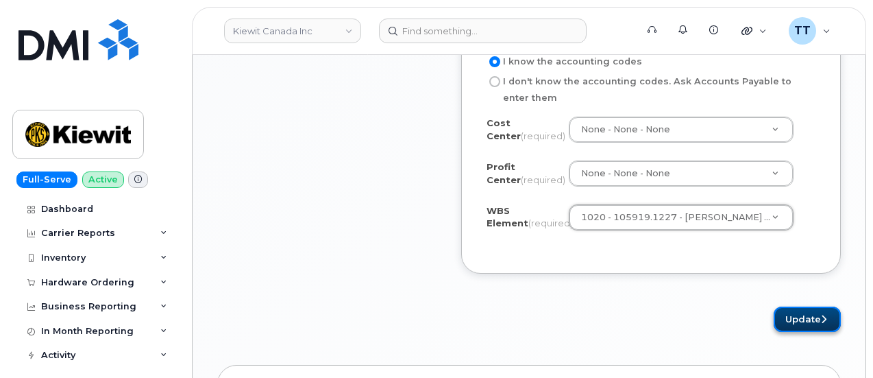
click at [790, 323] on button "Update" at bounding box center [807, 318] width 67 height 25
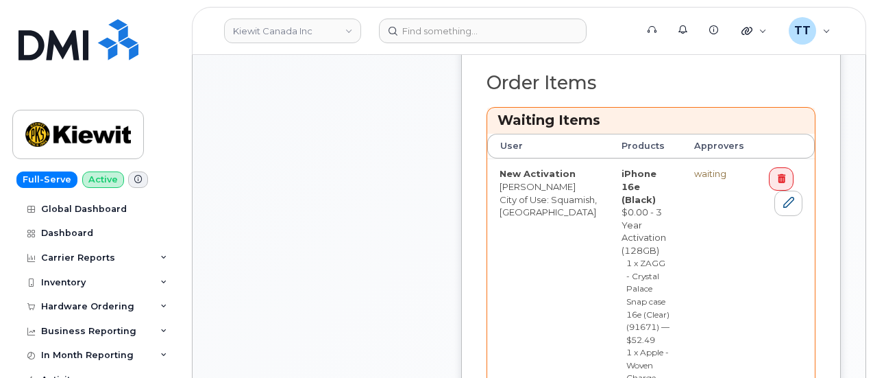
scroll to position [781, 0]
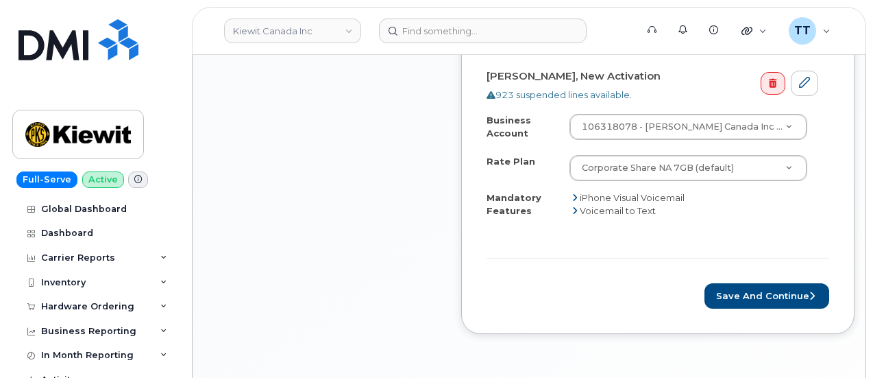
scroll to position [918, 0]
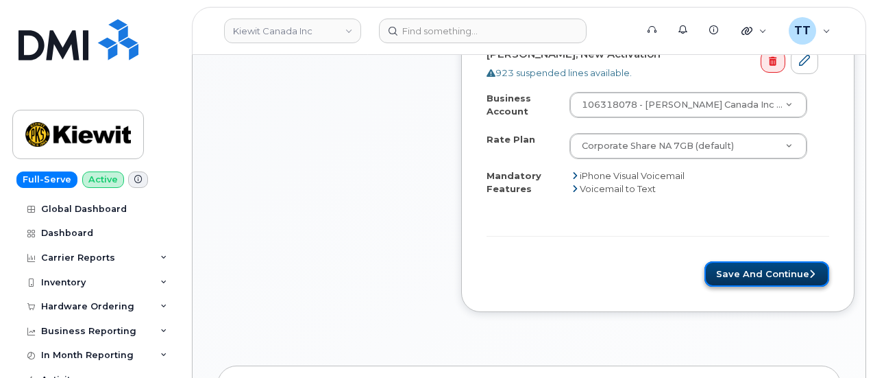
click at [731, 271] on button "Save and Continue" at bounding box center [767, 273] width 125 height 25
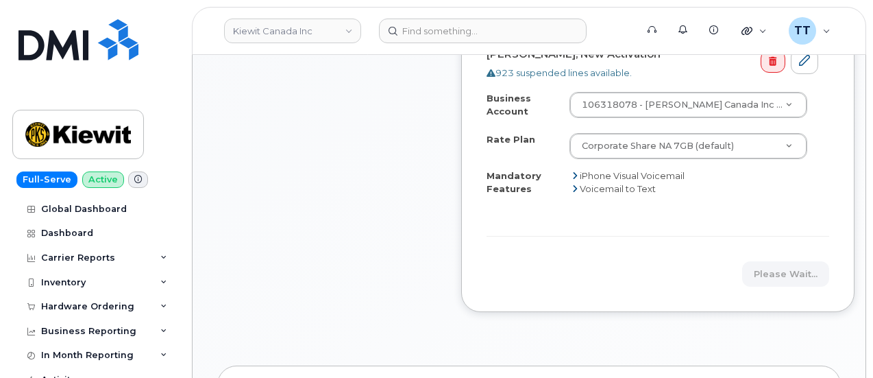
scroll to position [849, 0]
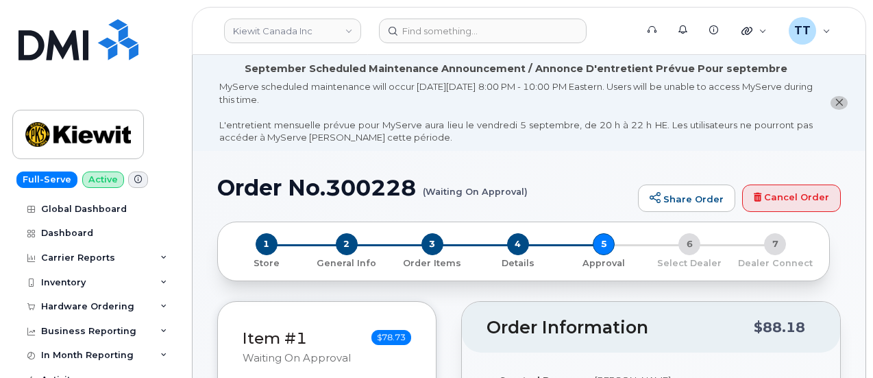
drag, startPoint x: 575, startPoint y: 330, endPoint x: 593, endPoint y: 324, distance: 19.3
click at [575, 330] on h2 "Order Information" at bounding box center [620, 327] width 267 height 19
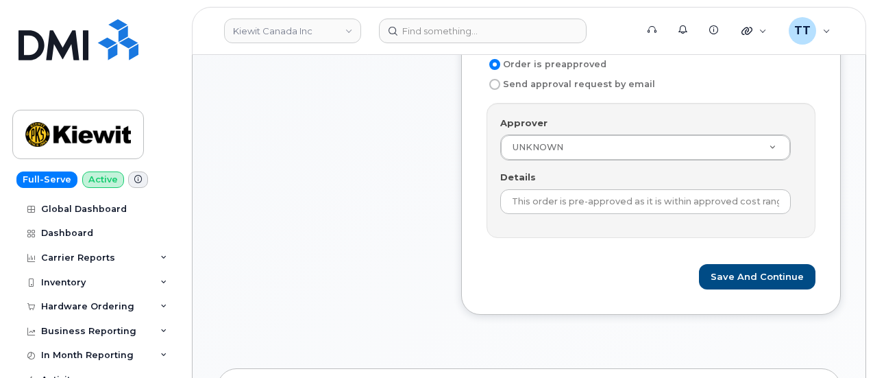
scroll to position [617, 0]
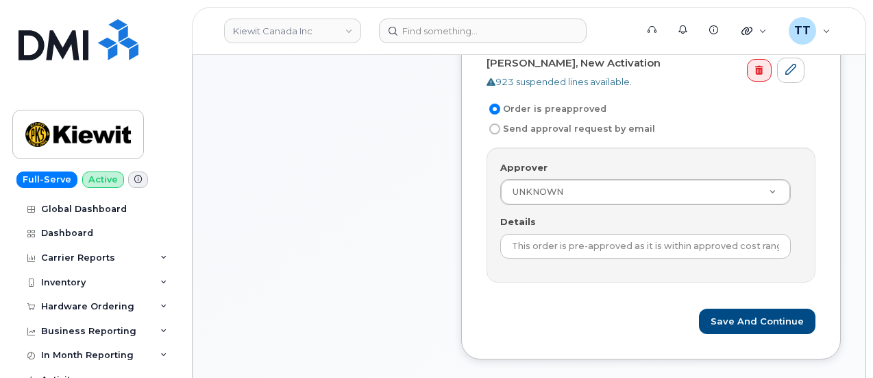
click at [494, 128] on input "Send approval request by email" at bounding box center [494, 128] width 11 height 11
radio input "true"
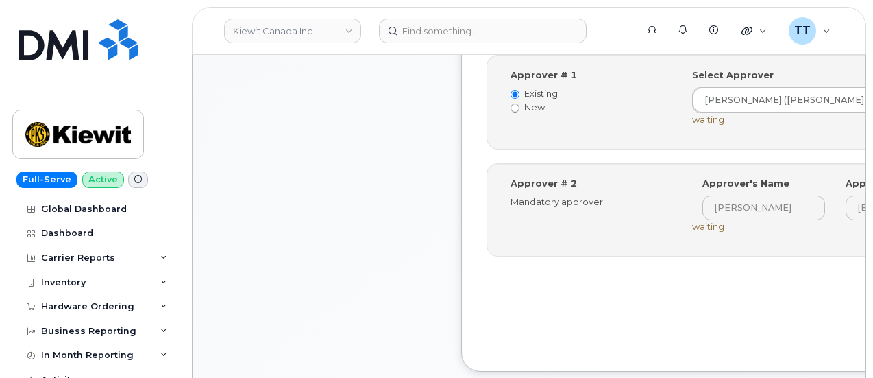
scroll to position [754, 0]
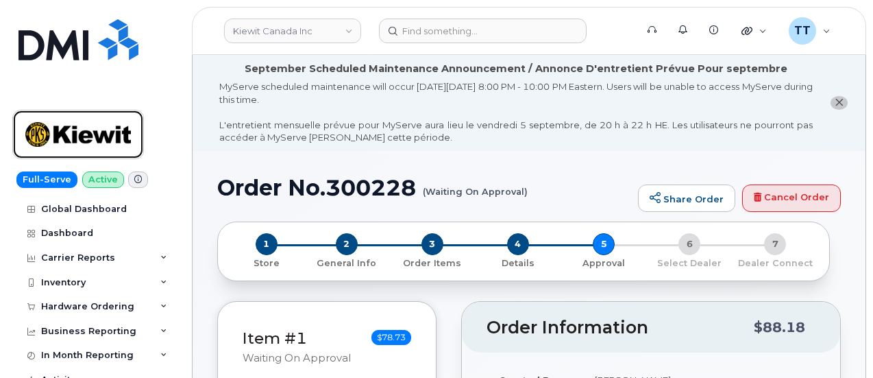
drag, startPoint x: 89, startPoint y: 139, endPoint x: 92, endPoint y: 132, distance: 7.4
click at [89, 139] on img at bounding box center [78, 134] width 106 height 40
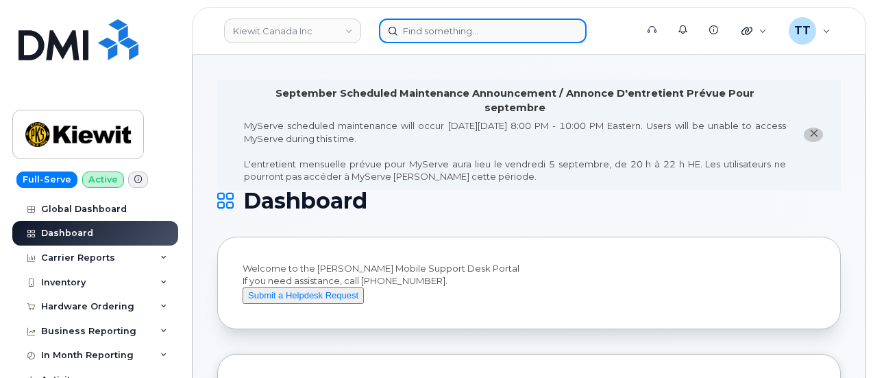
click at [478, 29] on input at bounding box center [483, 31] width 208 height 25
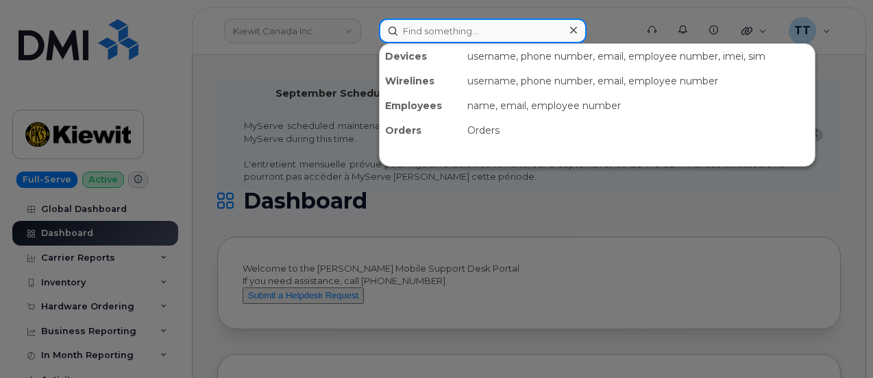
paste input "300110"
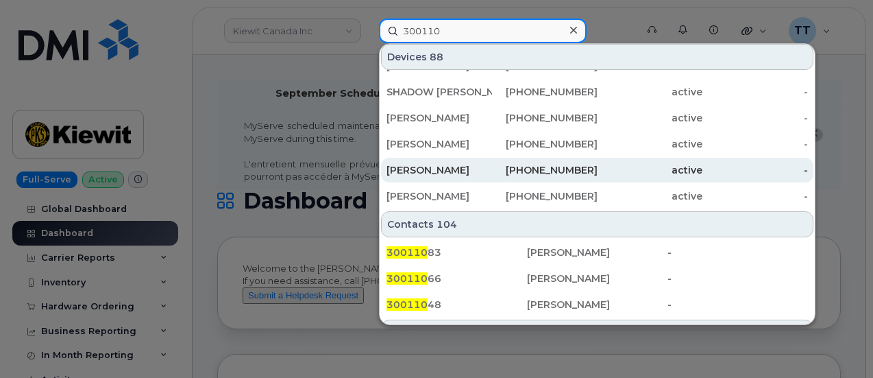
scroll to position [480, 0]
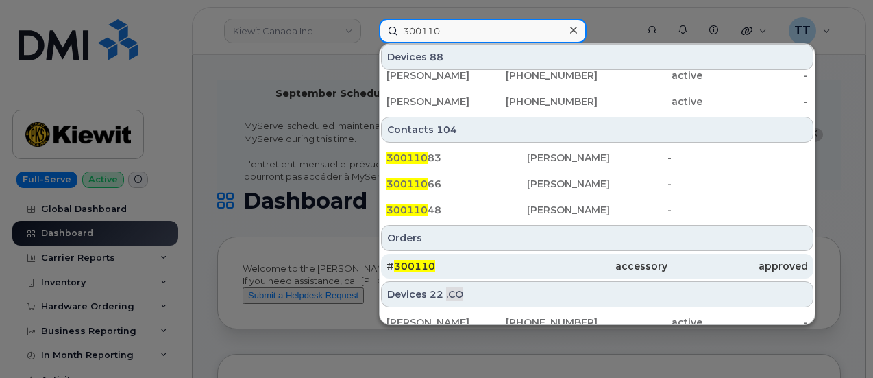
type input "300110"
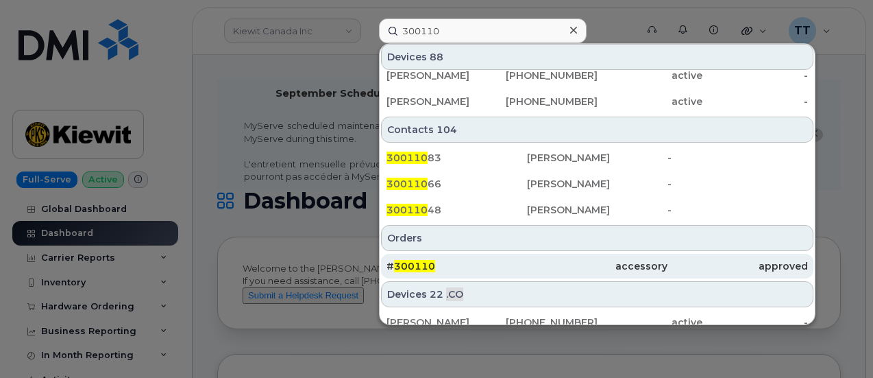
click at [503, 259] on div "# 300110" at bounding box center [457, 266] width 141 height 14
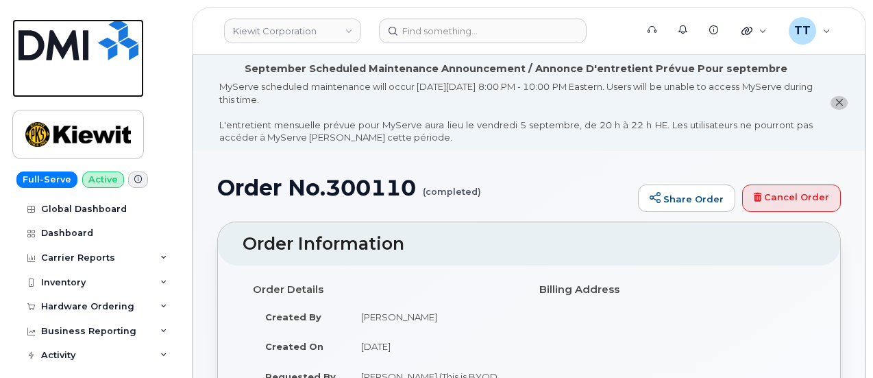
click at [36, 40] on img at bounding box center [79, 39] width 120 height 41
